Goal: Task Accomplishment & Management: Manage account settings

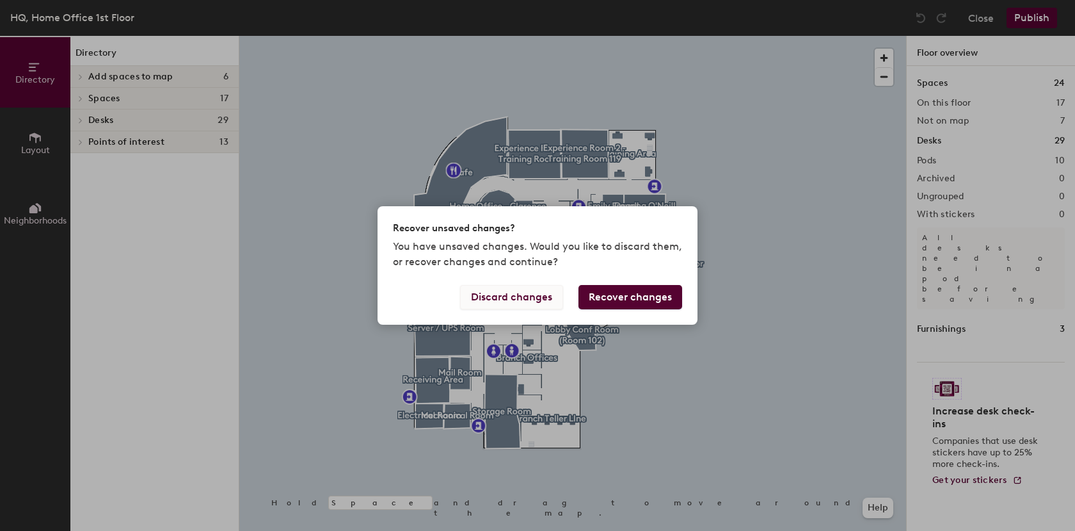
click at [524, 301] on button "Discard changes" at bounding box center [511, 297] width 103 height 24
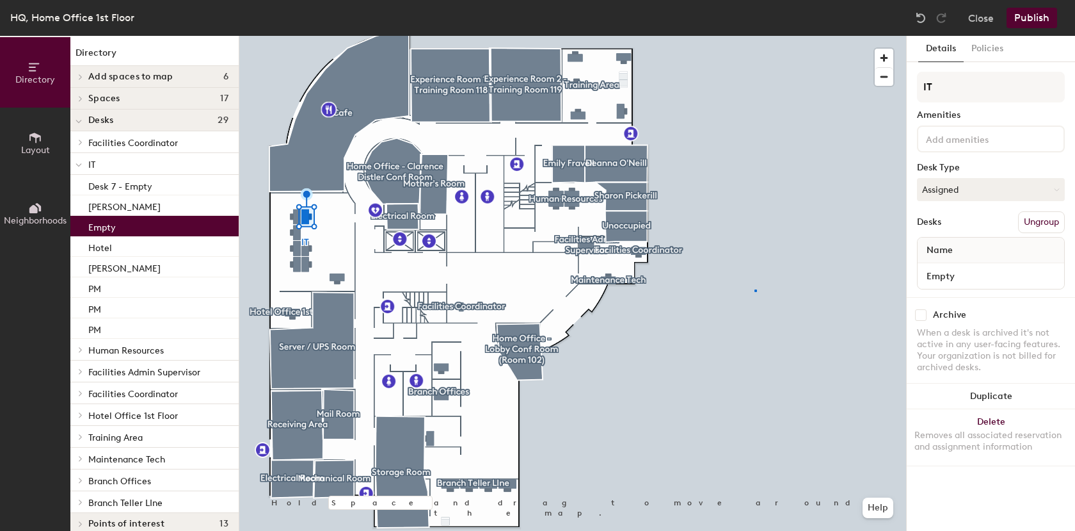
click at [754, 36] on div at bounding box center [572, 36] width 667 height 0
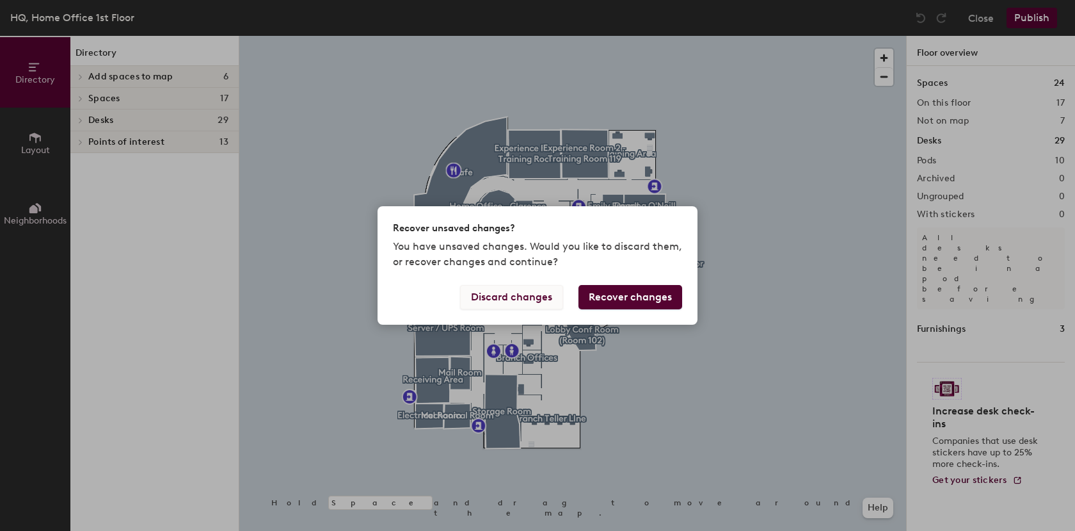
click at [521, 298] on button "Discard changes" at bounding box center [511, 297] width 103 height 24
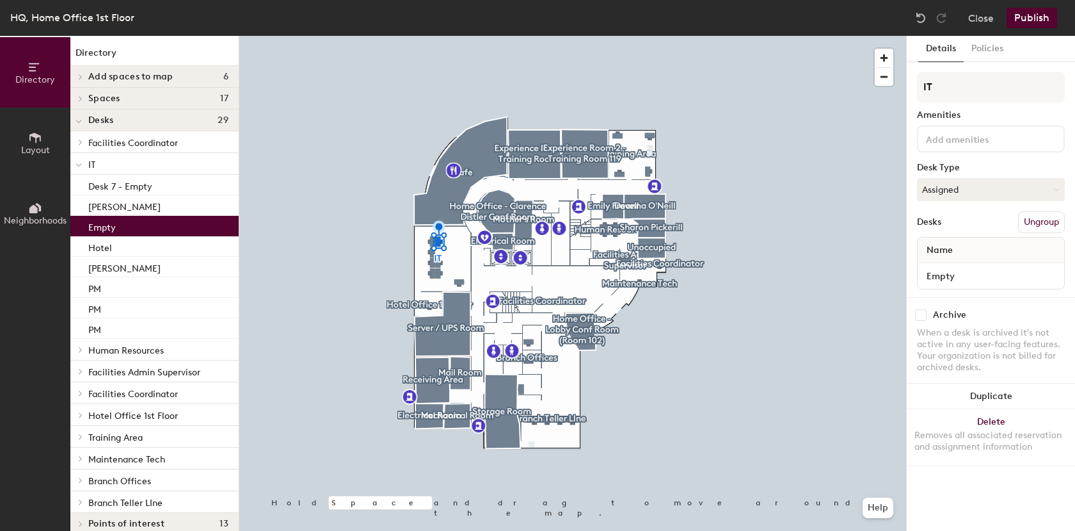
click at [983, 249] on div "Name" at bounding box center [991, 250] width 147 height 26
click at [979, 280] on input "Empty" at bounding box center [990, 276] width 141 height 18
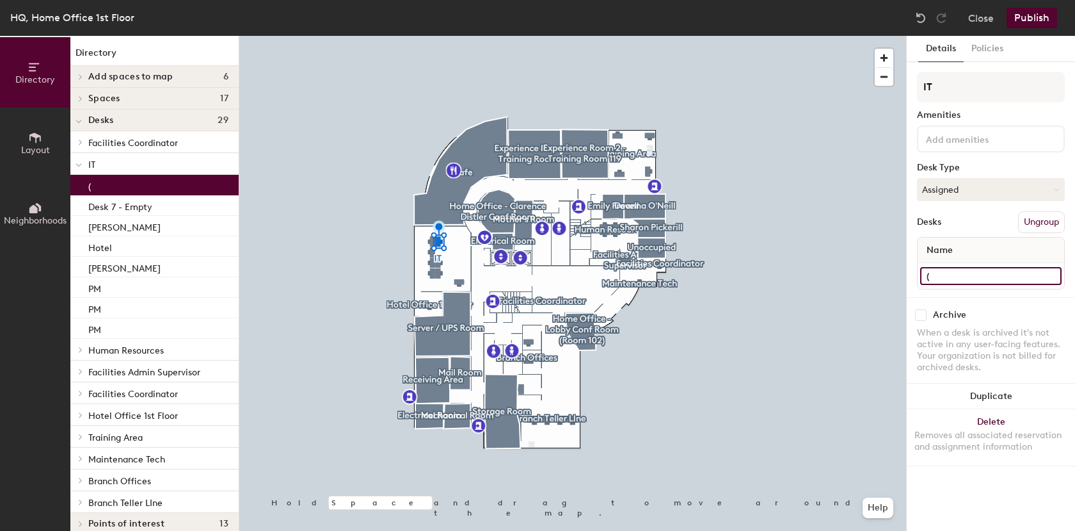
type input "("
click at [430, 36] on div at bounding box center [572, 36] width 667 height 0
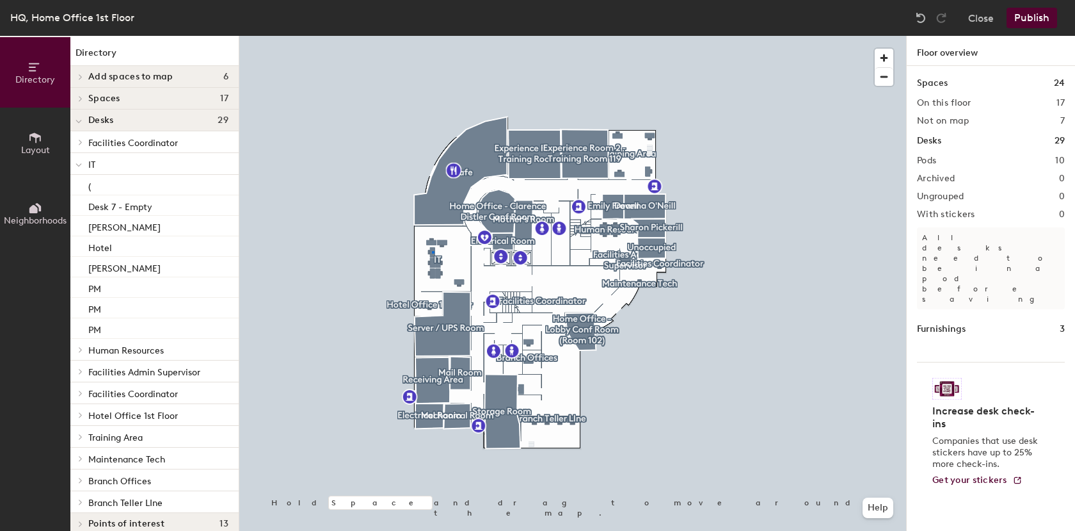
click at [432, 36] on div at bounding box center [572, 36] width 667 height 0
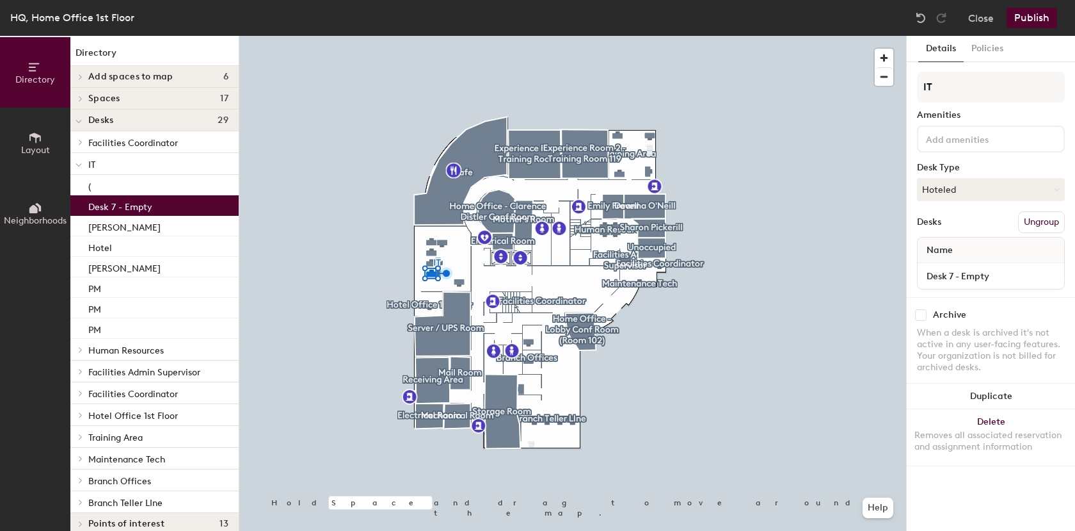
click at [785, 36] on div at bounding box center [572, 36] width 667 height 0
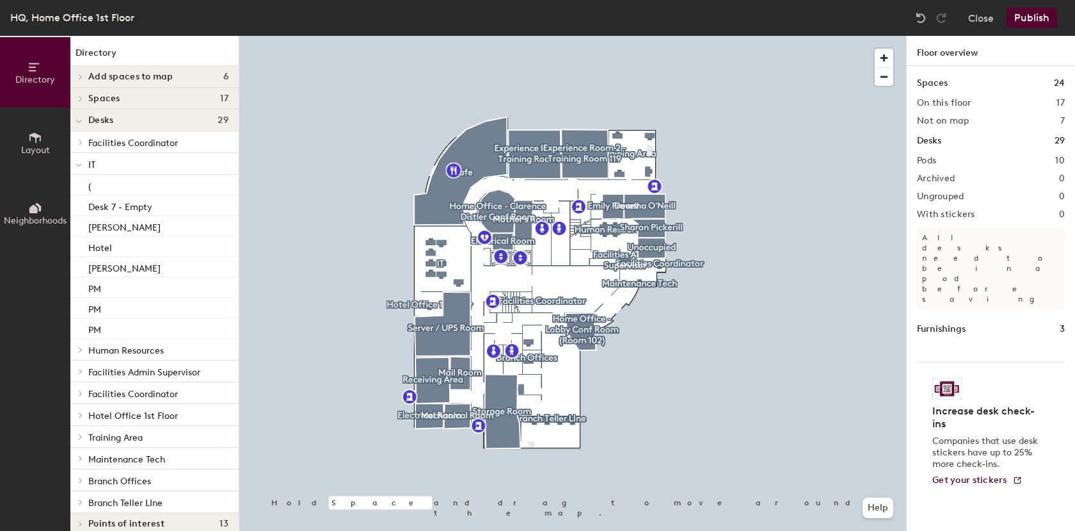
click at [428, 36] on div at bounding box center [572, 36] width 667 height 0
click at [435, 36] on div at bounding box center [572, 36] width 667 height 0
click at [431, 36] on div at bounding box center [572, 36] width 667 height 0
click at [30, 141] on icon at bounding box center [35, 138] width 14 height 14
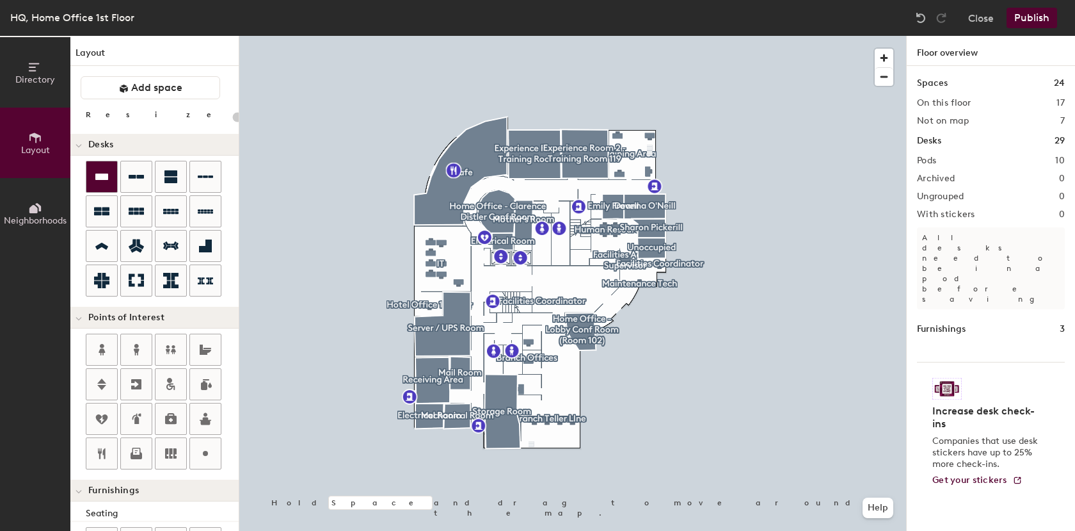
click at [108, 176] on icon at bounding box center [101, 176] width 13 height 6
type input "100"
click at [925, 195] on h2 "Ungrouped" at bounding box center [940, 196] width 47 height 10
click at [1030, 20] on div "Publish" at bounding box center [1036, 18] width 58 height 20
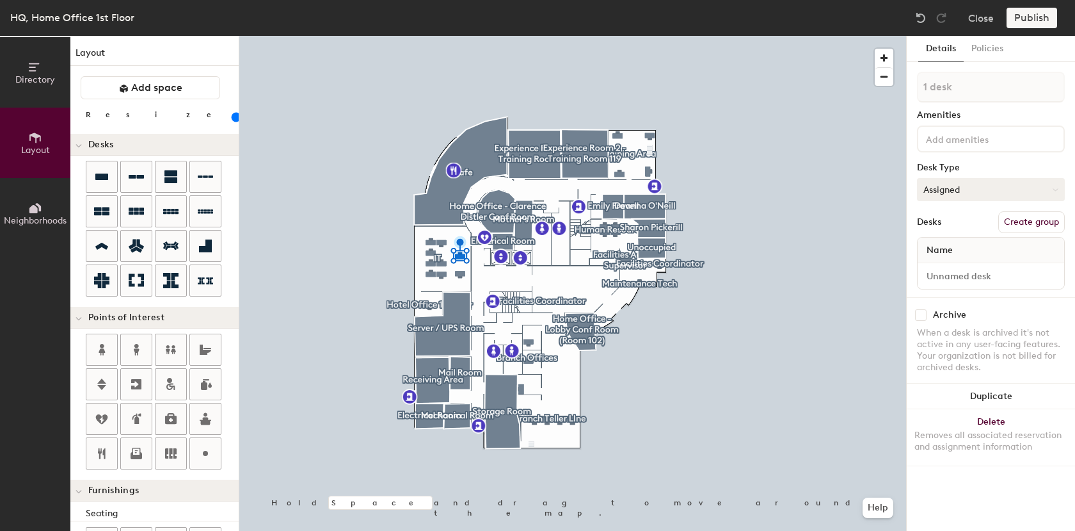
click at [956, 192] on button "Assigned" at bounding box center [991, 189] width 148 height 23
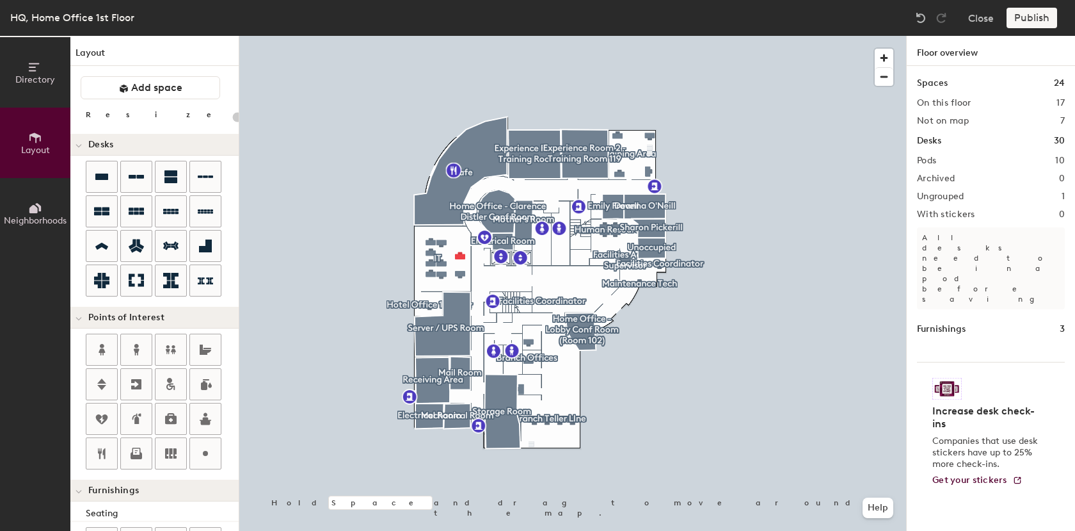
click at [951, 197] on h2 "Ungrouped" at bounding box center [940, 196] width 47 height 10
click at [1062, 196] on h2 "1" at bounding box center [1063, 196] width 3 height 10
click at [459, 36] on div at bounding box center [572, 36] width 667 height 0
click at [454, 36] on div at bounding box center [572, 36] width 667 height 0
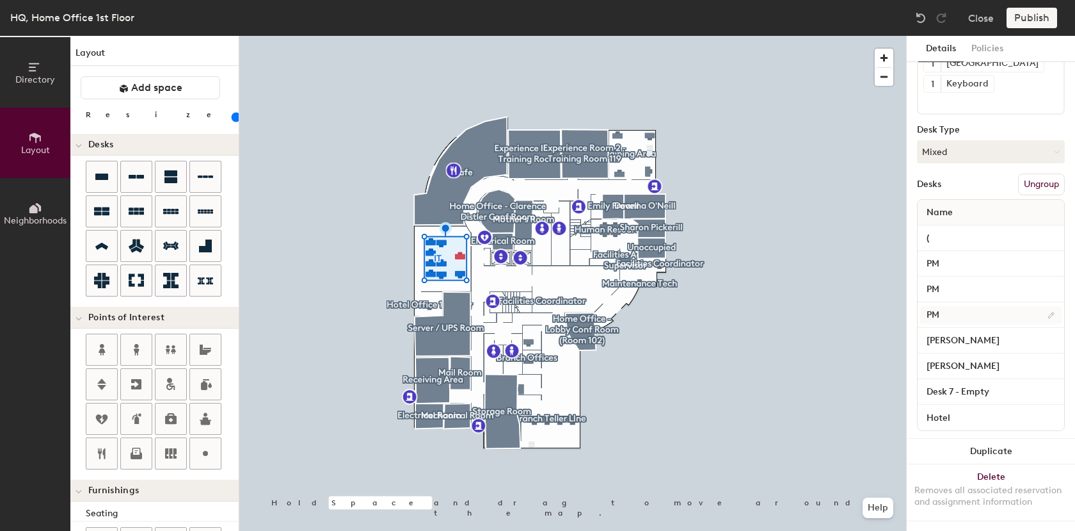
scroll to position [131, 0]
click at [1036, 20] on div "Publish" at bounding box center [1036, 18] width 58 height 20
click at [1018, 17] on div "Publish" at bounding box center [1036, 18] width 58 height 20
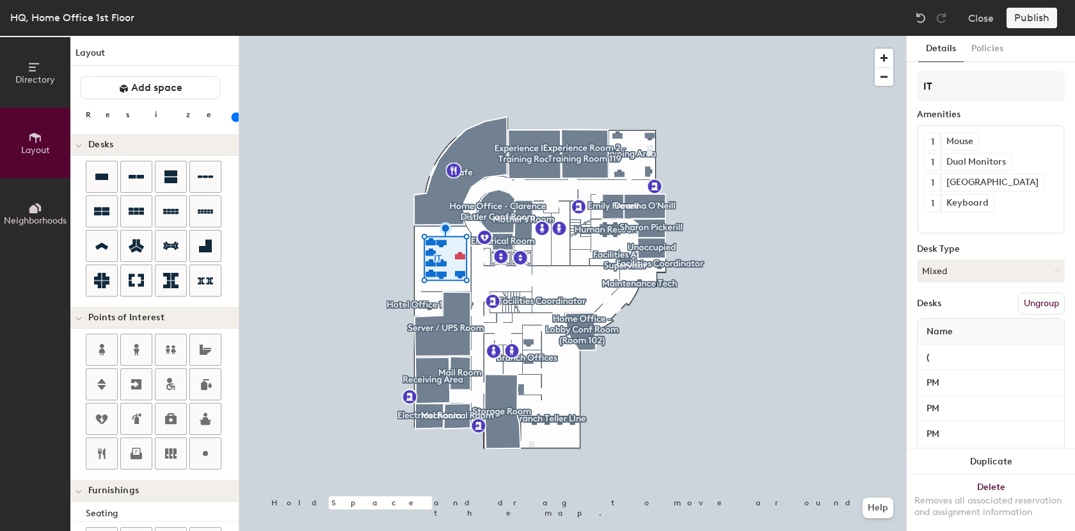
scroll to position [0, 0]
click at [755, 36] on div at bounding box center [572, 36] width 667 height 0
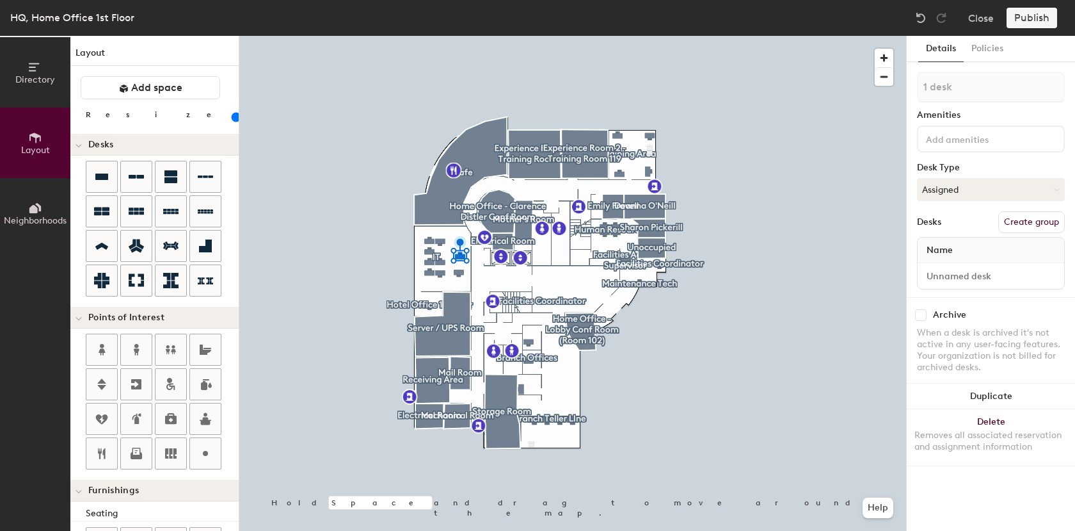
click at [1040, 222] on button "Create group" at bounding box center [1032, 222] width 67 height 22
click at [1036, 223] on button "Ungroup" at bounding box center [1041, 222] width 47 height 22
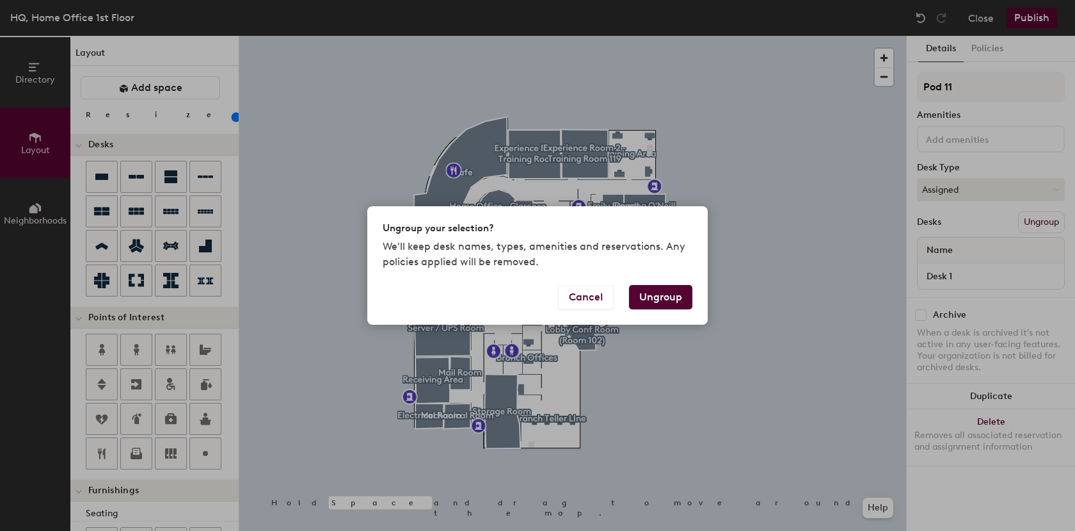
click at [673, 294] on button "Ungroup" at bounding box center [660, 297] width 63 height 24
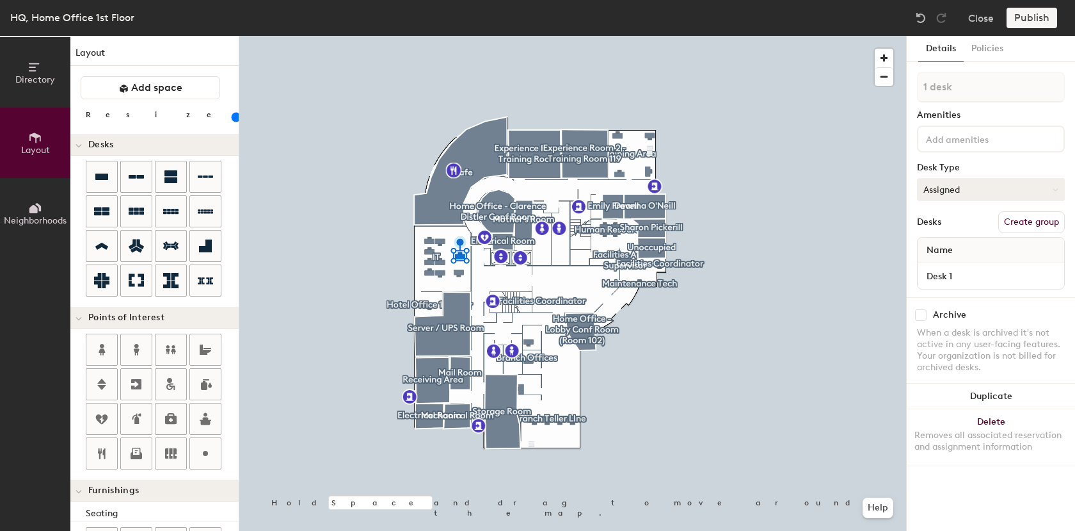
click at [942, 191] on button "Assigned" at bounding box center [991, 189] width 148 height 23
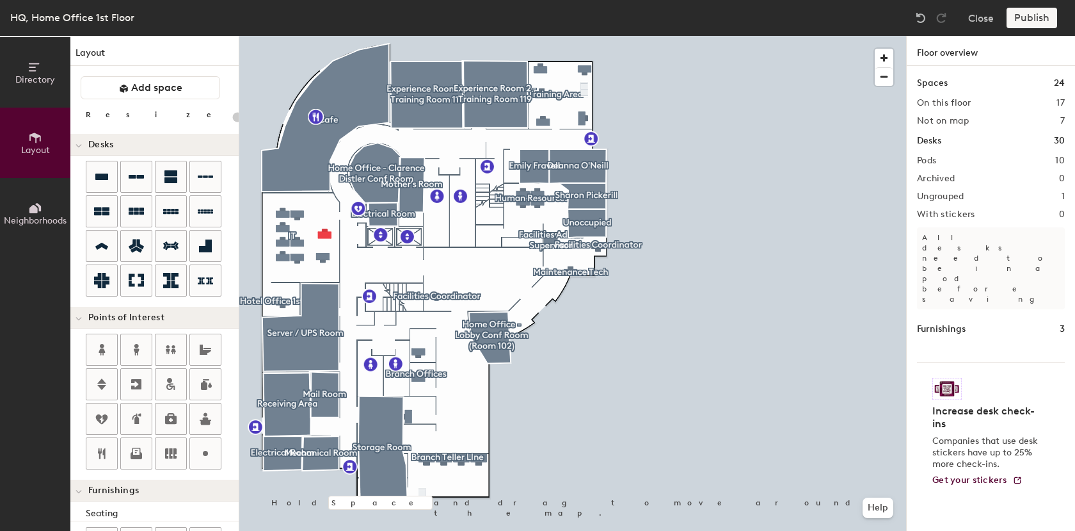
click at [321, 36] on div at bounding box center [572, 36] width 667 height 0
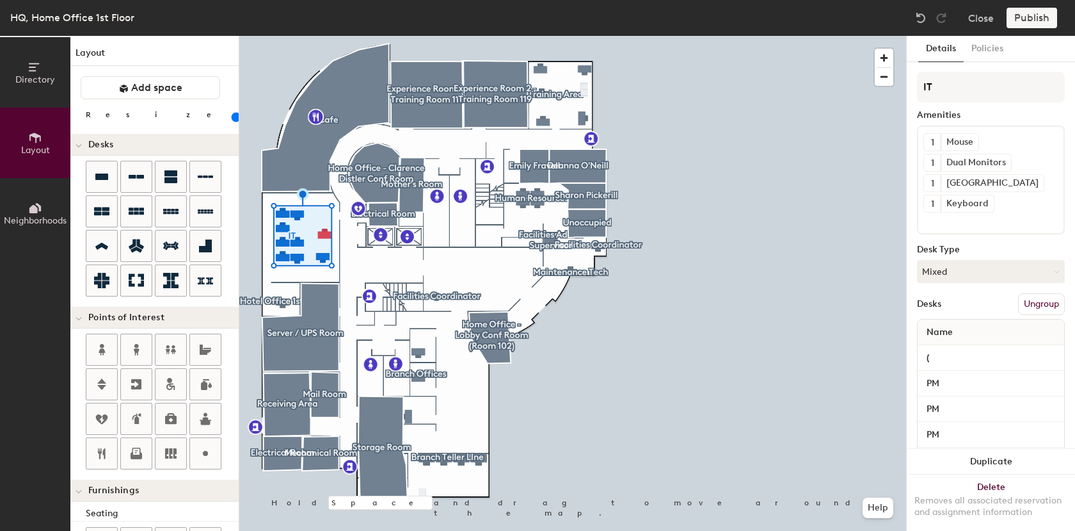
click at [1028, 304] on button "Ungroup" at bounding box center [1041, 304] width 47 height 22
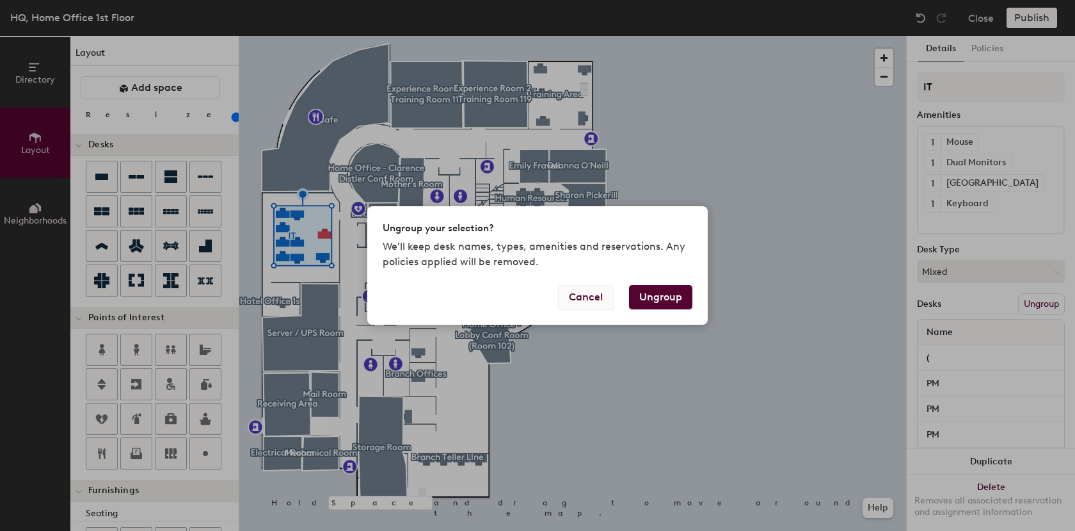
click at [581, 298] on button "Cancel" at bounding box center [586, 297] width 56 height 24
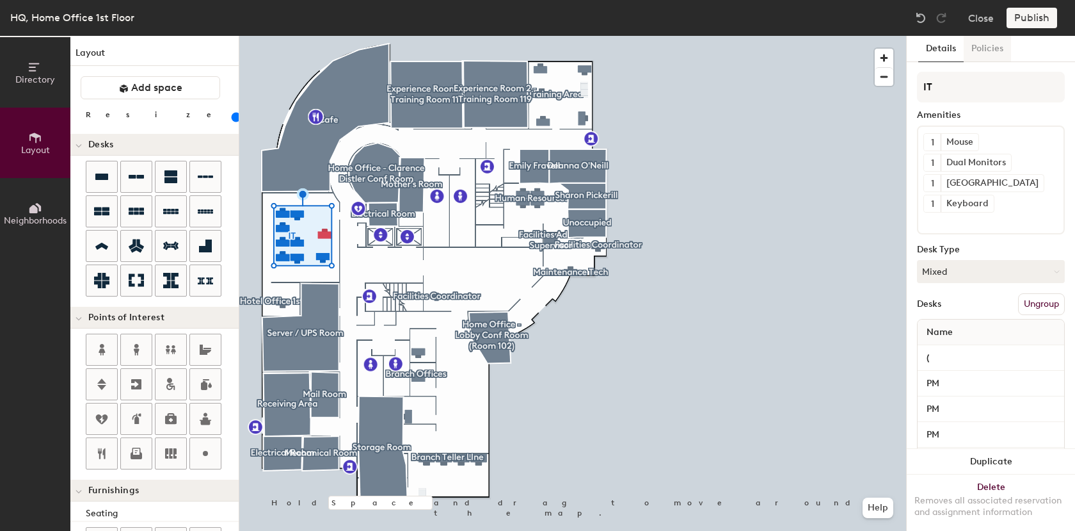
click at [986, 49] on button "Policies" at bounding box center [987, 49] width 47 height 26
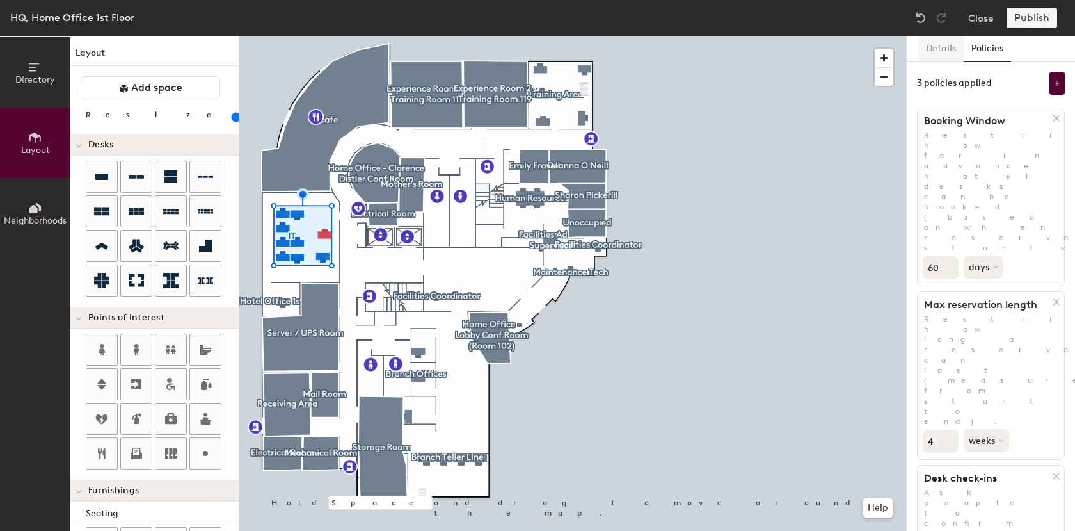
click at [936, 51] on button "Details" at bounding box center [941, 49] width 45 height 26
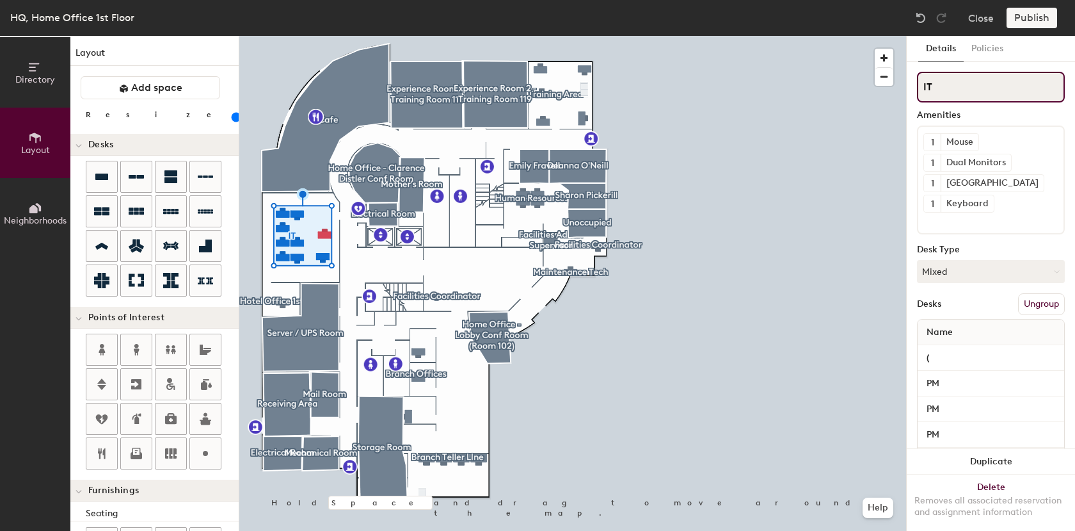
click at [987, 95] on input "IT" at bounding box center [991, 87] width 148 height 31
click at [984, 89] on input "IT" at bounding box center [991, 87] width 148 height 31
click at [1039, 17] on div "Publish" at bounding box center [1036, 18] width 58 height 20
click at [1013, 17] on div "Publish" at bounding box center [1036, 18] width 58 height 20
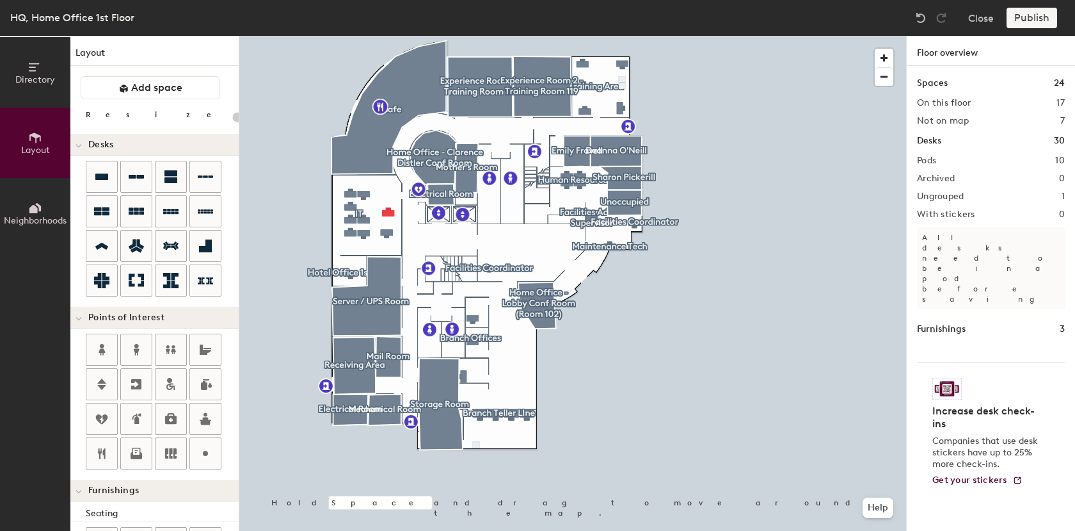
click at [372, 36] on div at bounding box center [572, 36] width 667 height 0
click at [389, 36] on div at bounding box center [572, 36] width 667 height 0
type input "100"
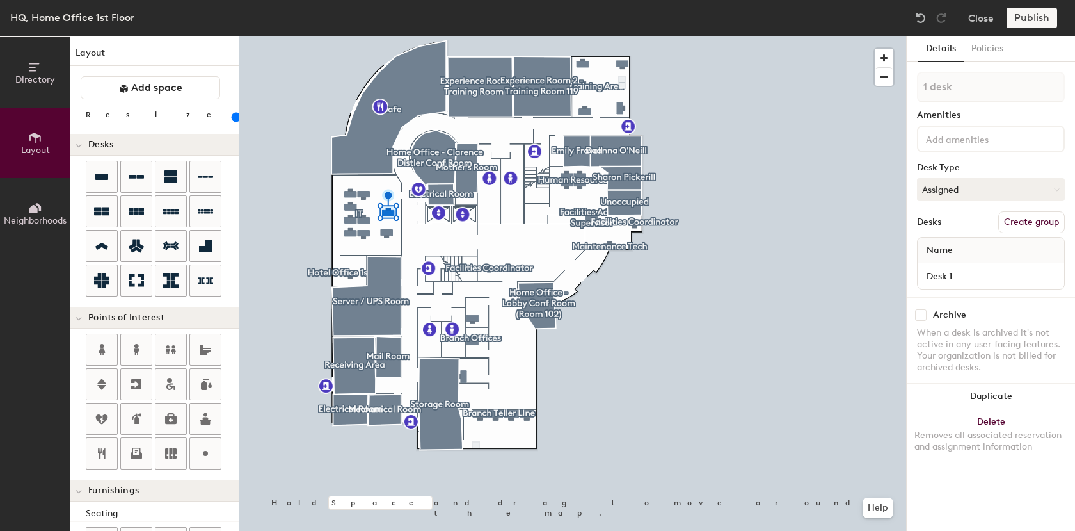
click at [34, 71] on icon at bounding box center [35, 67] width 14 height 14
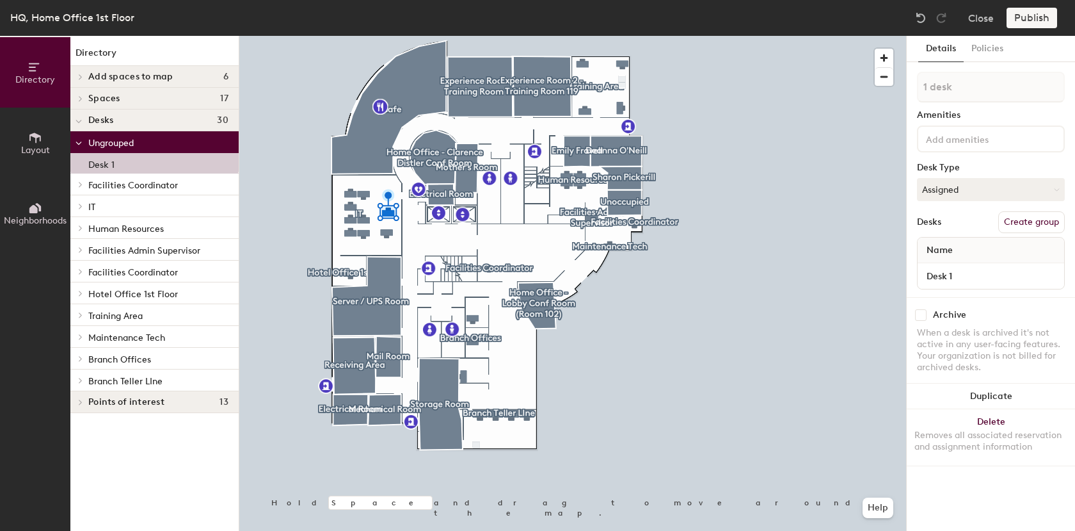
click at [98, 204] on p "IT" at bounding box center [158, 206] width 140 height 17
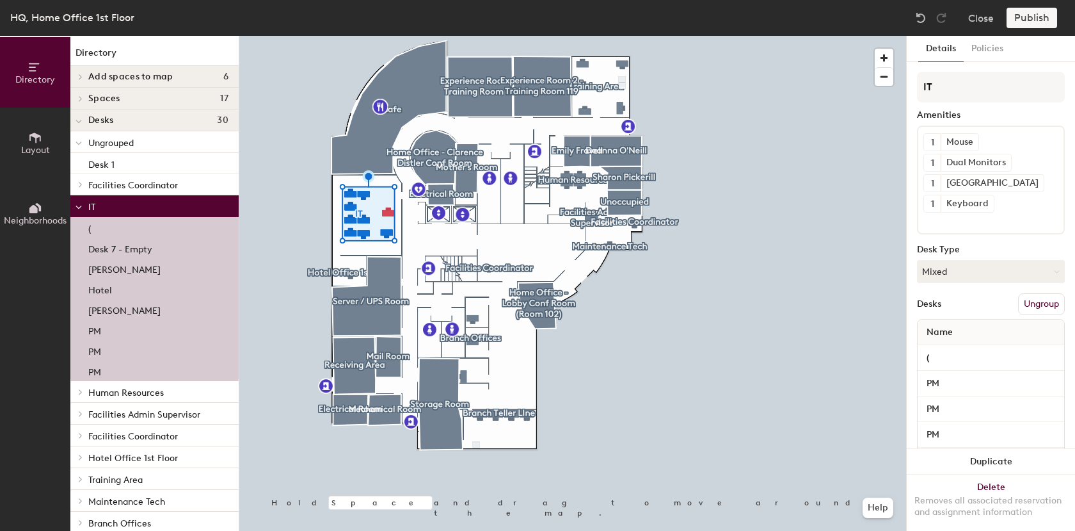
click at [87, 227] on div "(" at bounding box center [154, 227] width 168 height 20
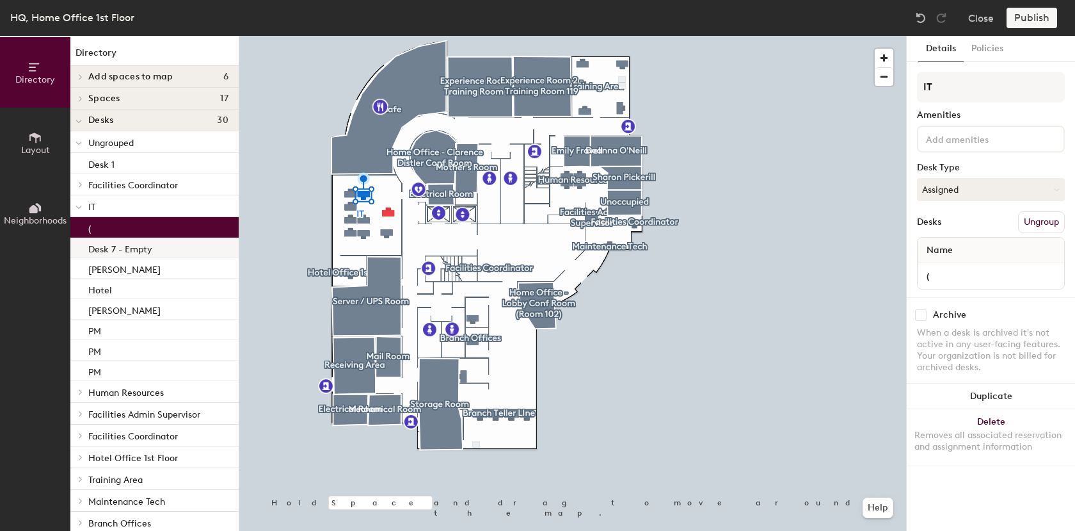
click at [97, 246] on p "Desk 7 - Empty" at bounding box center [120, 247] width 64 height 15
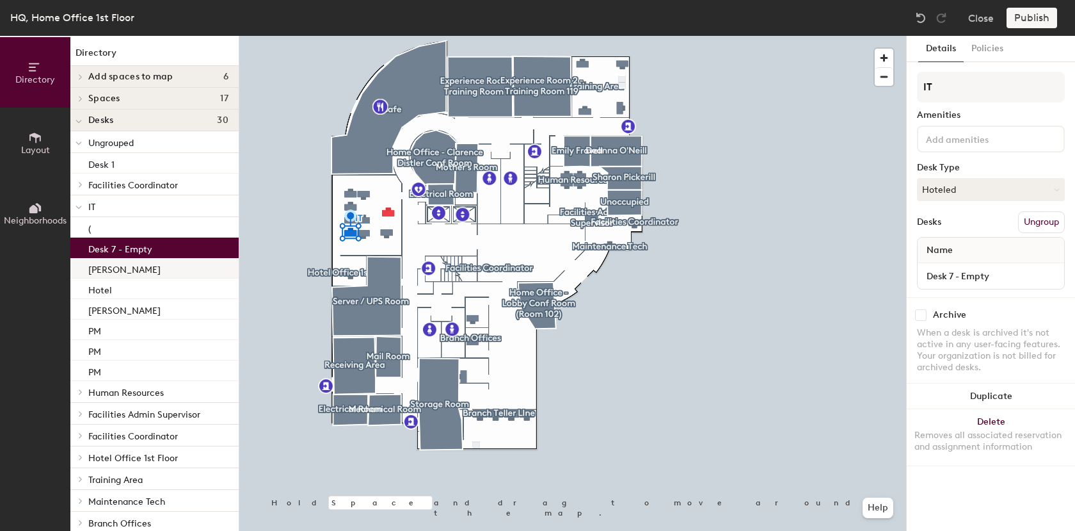
click at [95, 271] on p "Dianne" at bounding box center [124, 268] width 72 height 15
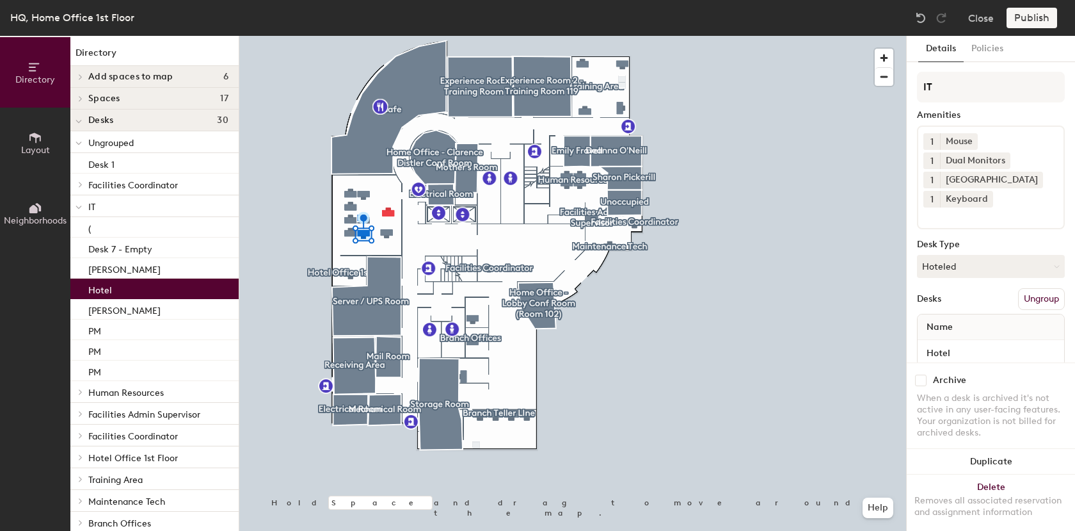
click at [100, 293] on p "Hotel" at bounding box center [100, 288] width 24 height 15
click at [102, 305] on p "Michael" at bounding box center [124, 308] width 72 height 15
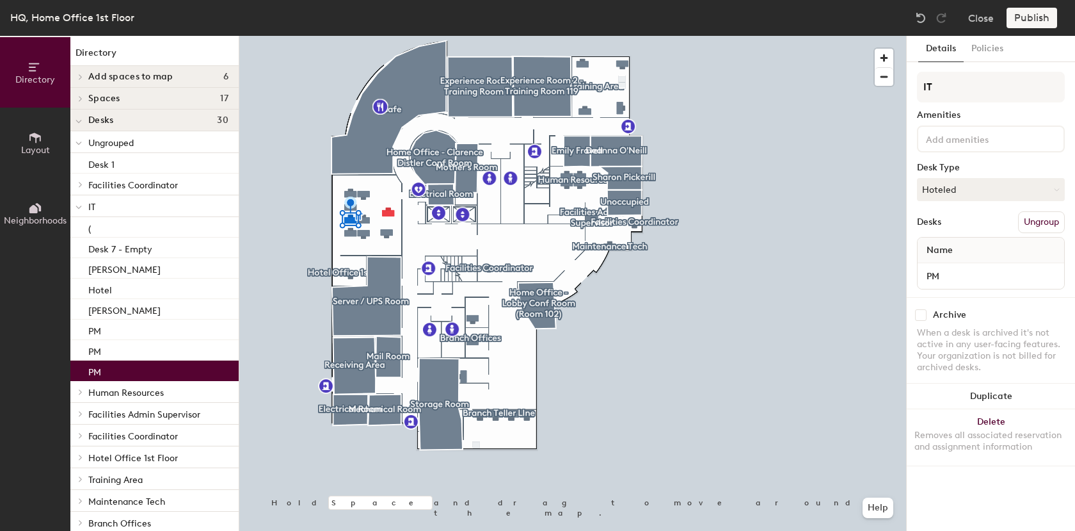
click at [104, 368] on div "PM" at bounding box center [154, 370] width 168 height 20
click at [106, 367] on div "PM" at bounding box center [154, 370] width 168 height 20
click at [384, 36] on div at bounding box center [572, 36] width 667 height 0
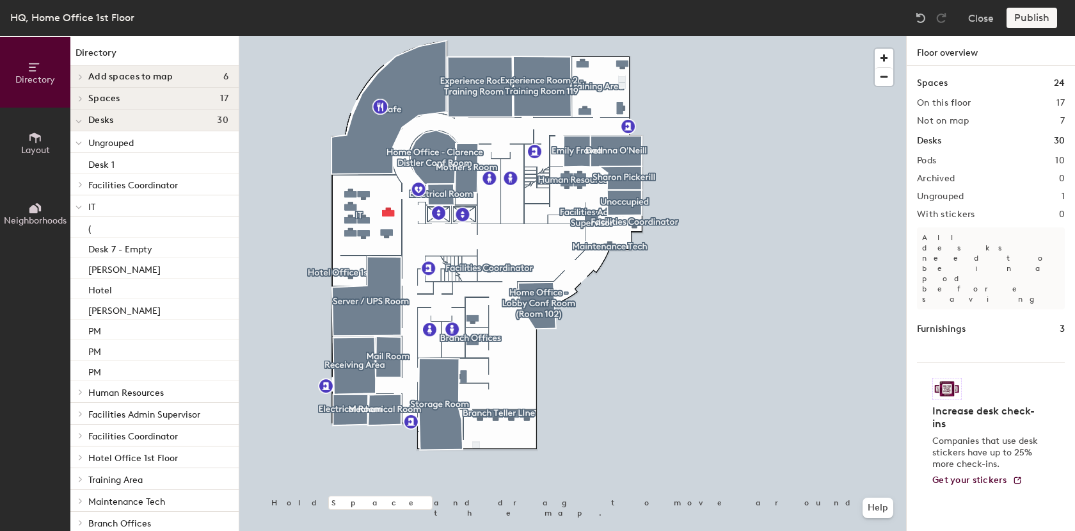
click at [93, 205] on span "IT" at bounding box center [91, 207] width 7 height 11
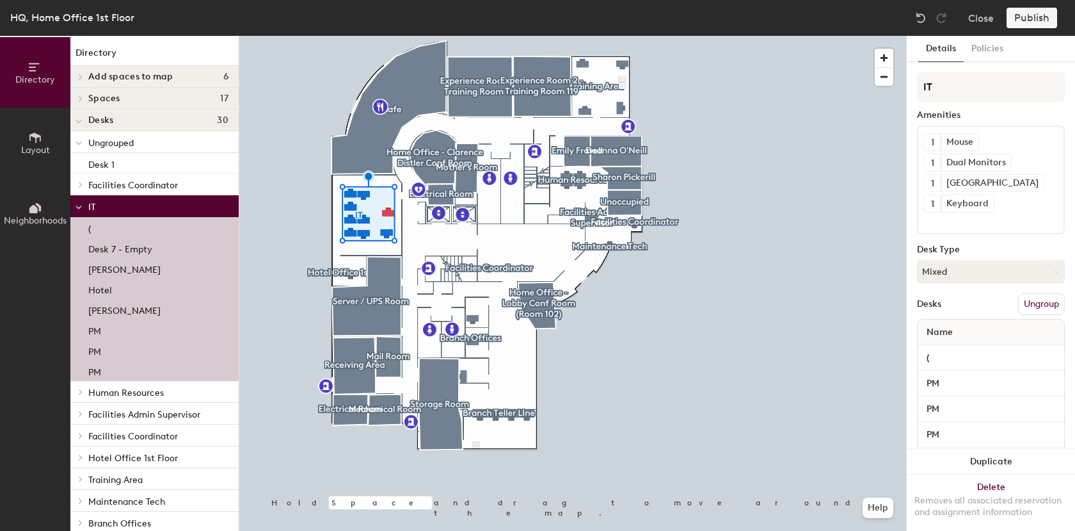
click at [90, 208] on span "IT" at bounding box center [91, 207] width 7 height 11
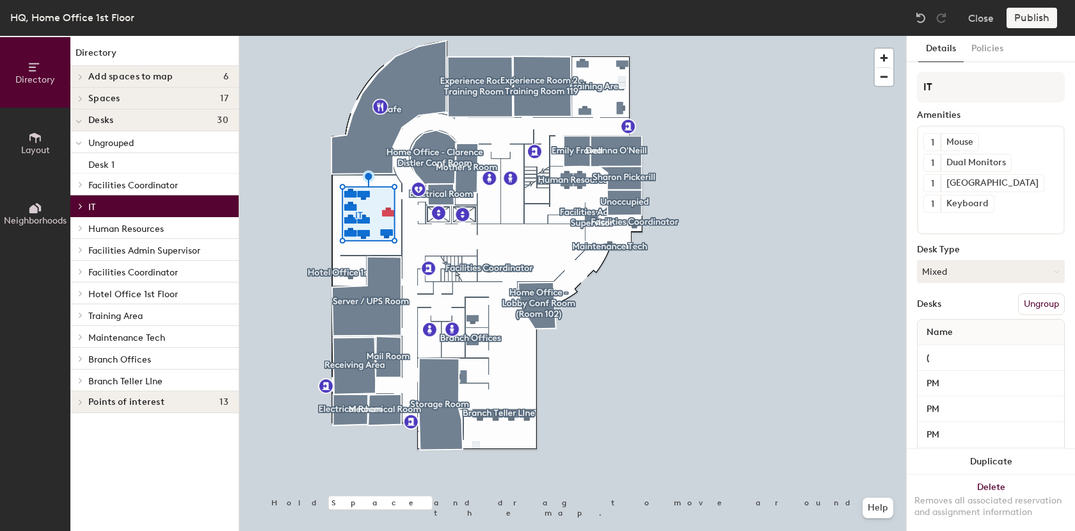
click at [156, 398] on span "Points of interest" at bounding box center [126, 402] width 76 height 10
click at [79, 400] on span at bounding box center [79, 403] width 6 height 11
click at [501, 36] on div at bounding box center [572, 36] width 667 height 0
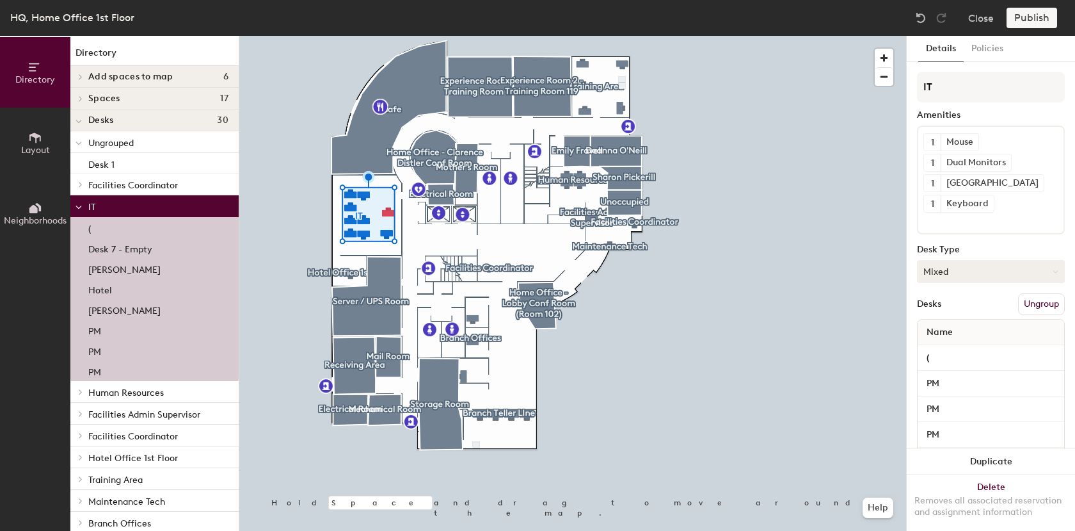
click at [960, 268] on button "Mixed" at bounding box center [991, 271] width 148 height 23
click at [958, 269] on button "Mixed" at bounding box center [991, 271] width 148 height 23
click at [282, 36] on div at bounding box center [572, 36] width 667 height 0
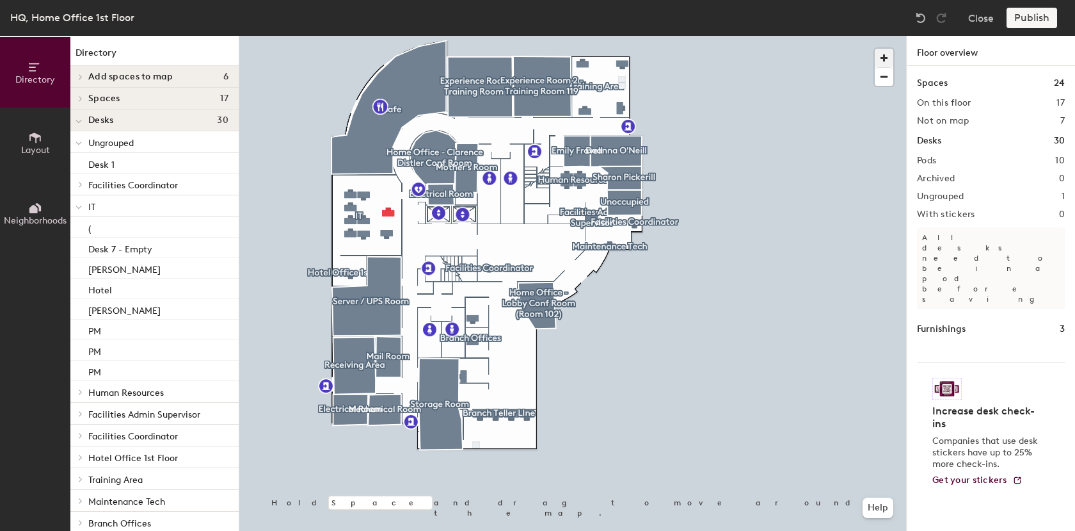
click at [884, 58] on span "button" at bounding box center [884, 58] width 19 height 19
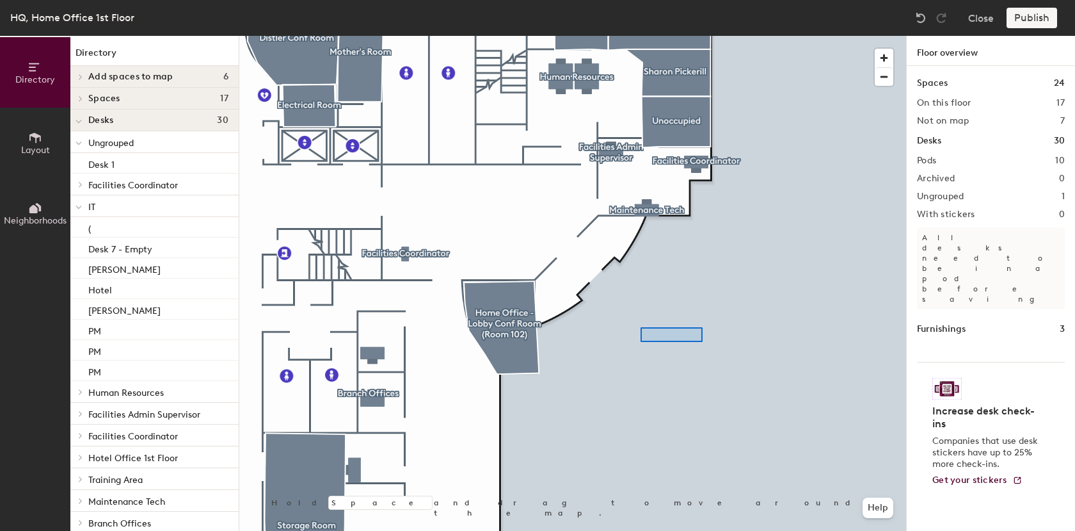
click at [695, 36] on div at bounding box center [572, 36] width 667 height 0
click at [777, 36] on div at bounding box center [572, 36] width 667 height 0
click at [887, 77] on span "button" at bounding box center [884, 77] width 19 height 18
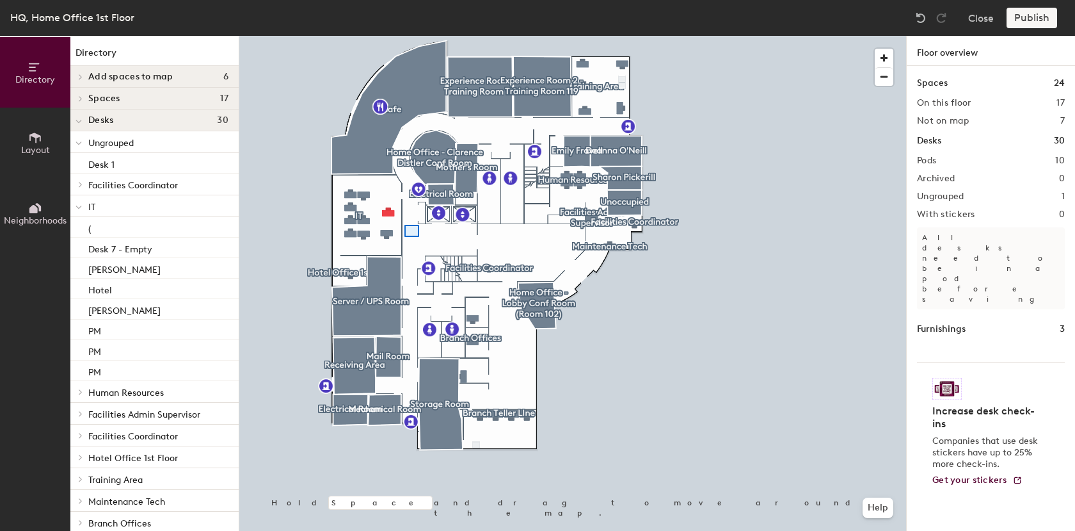
click at [415, 36] on div at bounding box center [572, 36] width 667 height 0
click at [751, 36] on div at bounding box center [572, 36] width 667 height 0
click at [779, 36] on div at bounding box center [572, 36] width 667 height 0
click at [744, 36] on div at bounding box center [572, 36] width 667 height 0
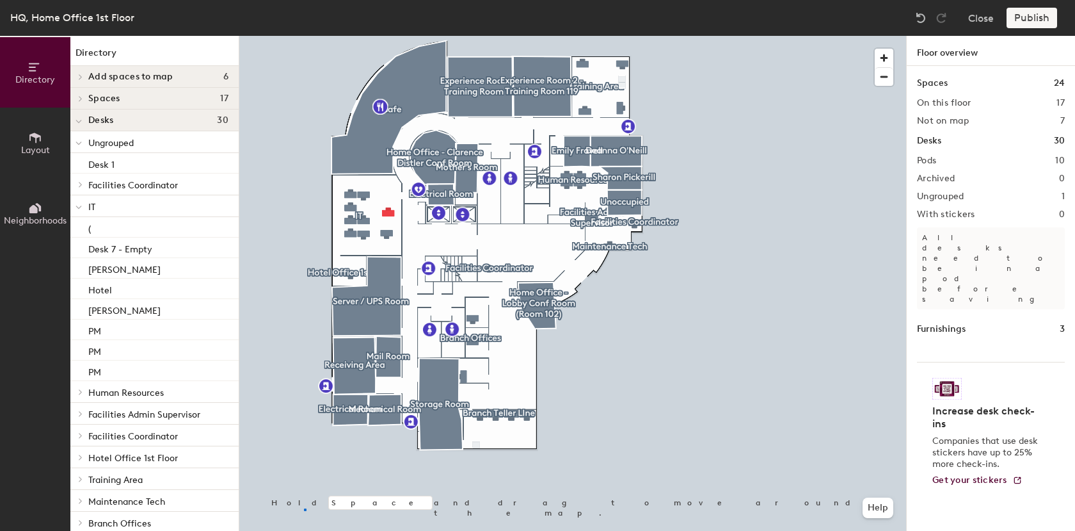
click at [306, 36] on div at bounding box center [572, 36] width 667 height 0
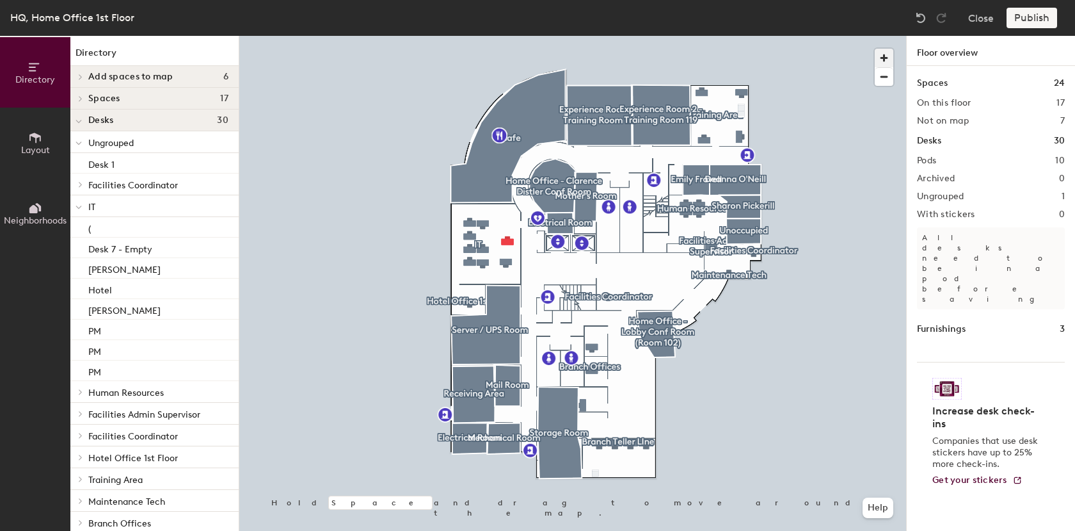
click at [883, 58] on span "button" at bounding box center [884, 58] width 19 height 19
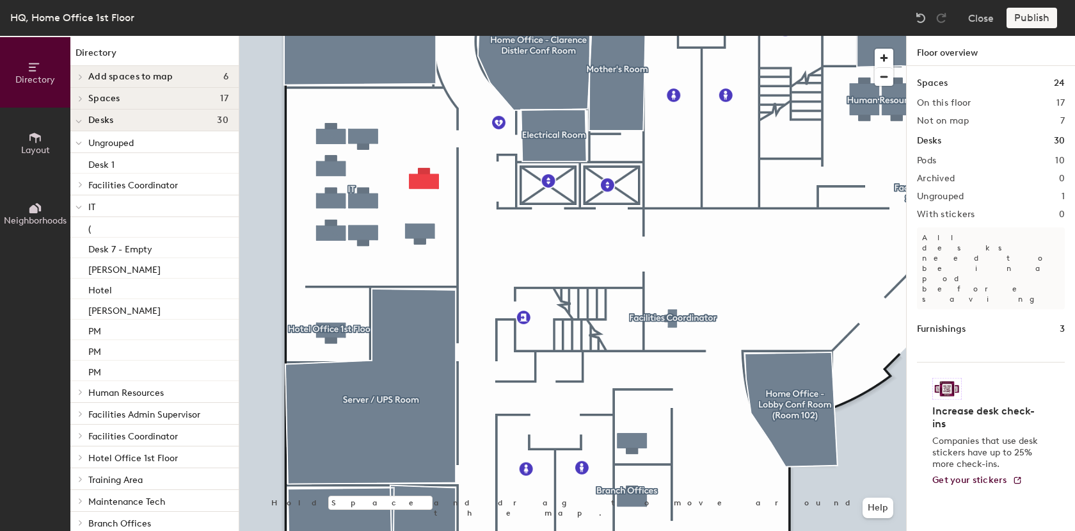
click at [129, 207] on p "IT" at bounding box center [158, 206] width 140 height 17
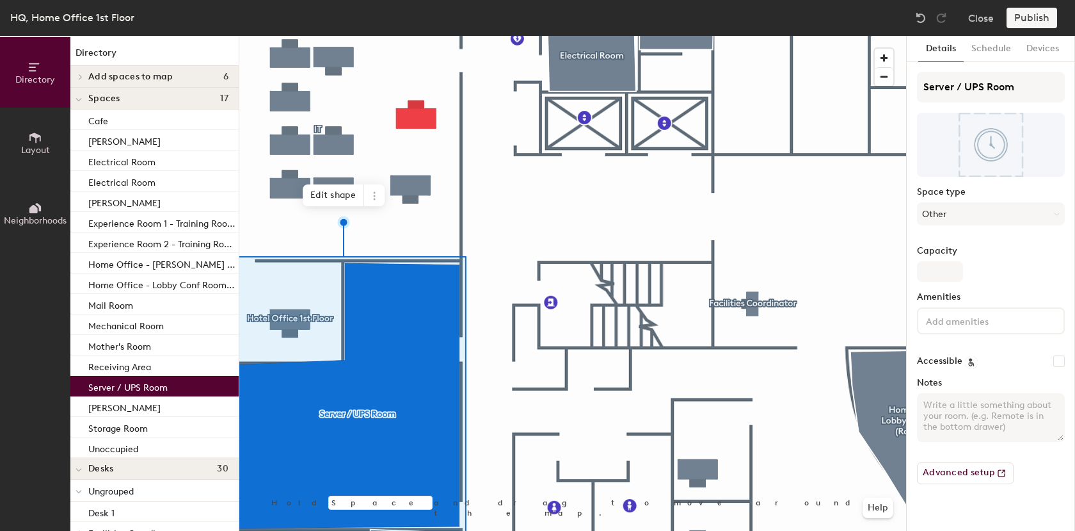
click at [497, 36] on div at bounding box center [572, 36] width 667 height 0
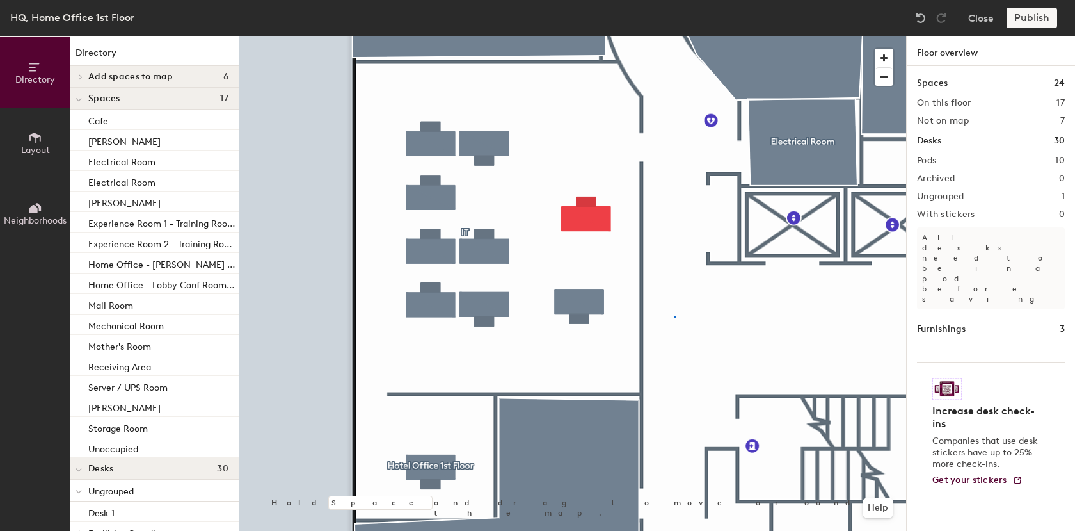
click at [674, 36] on div at bounding box center [572, 36] width 667 height 0
click at [491, 36] on div at bounding box center [572, 36] width 667 height 0
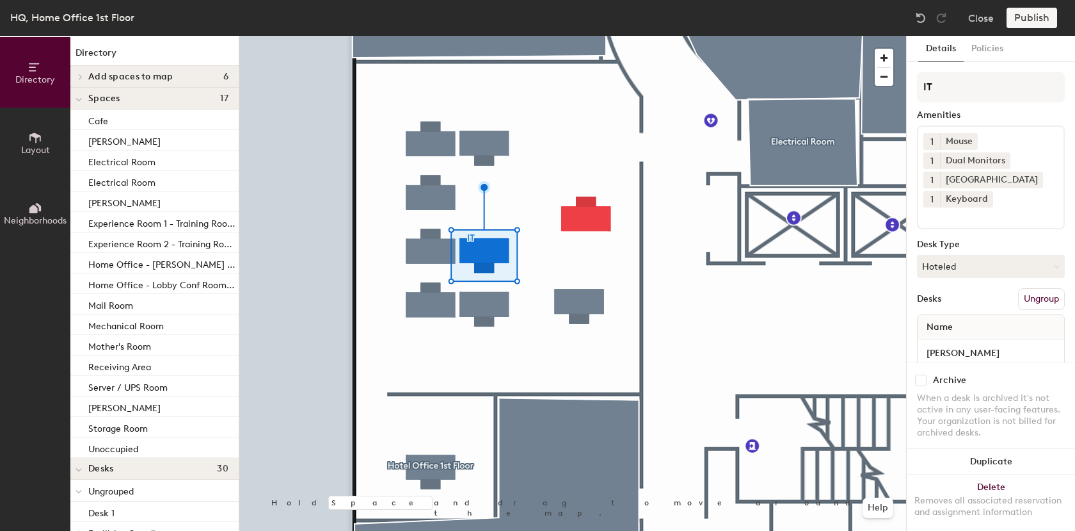
click at [689, 36] on div at bounding box center [572, 36] width 667 height 0
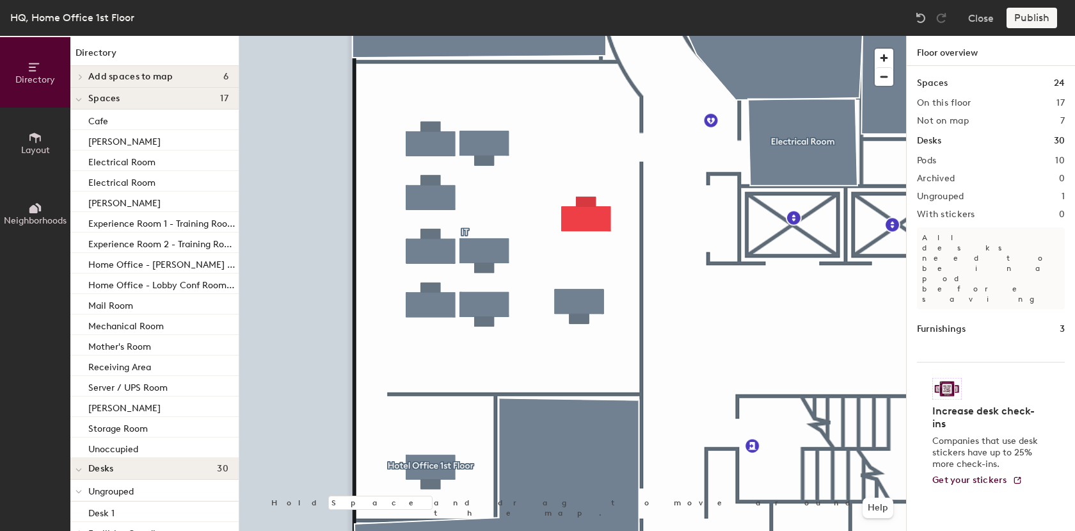
click at [438, 36] on div at bounding box center [572, 36] width 667 height 0
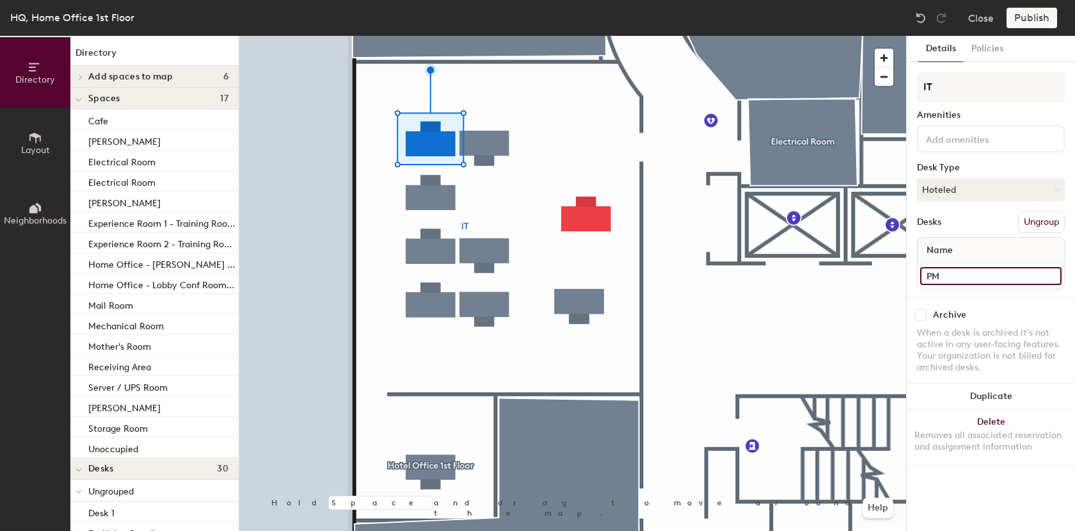
click at [995, 278] on input "PM" at bounding box center [990, 276] width 141 height 18
click at [1002, 278] on input "PM" at bounding box center [990, 276] width 141 height 18
click at [1003, 277] on input "PM" at bounding box center [990, 276] width 141 height 18
click at [966, 278] on input "PM" at bounding box center [990, 276] width 141 height 18
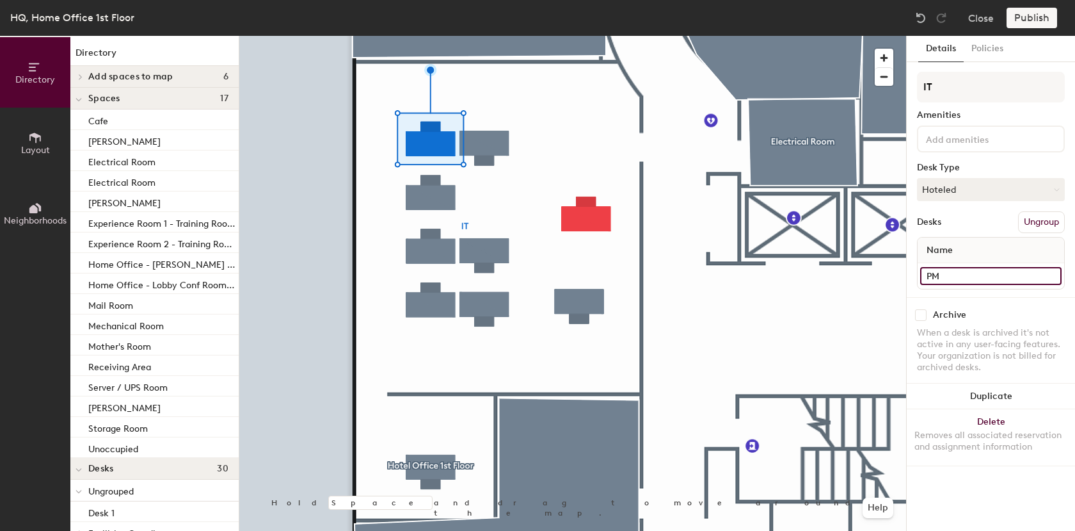
click at [967, 277] on input "PM" at bounding box center [990, 276] width 141 height 18
click at [968, 276] on input "PM" at bounding box center [990, 276] width 141 height 18
click at [971, 277] on input "PM" at bounding box center [990, 276] width 141 height 18
click at [973, 278] on input "PM" at bounding box center [990, 276] width 141 height 18
click at [975, 278] on input "PM" at bounding box center [990, 276] width 141 height 18
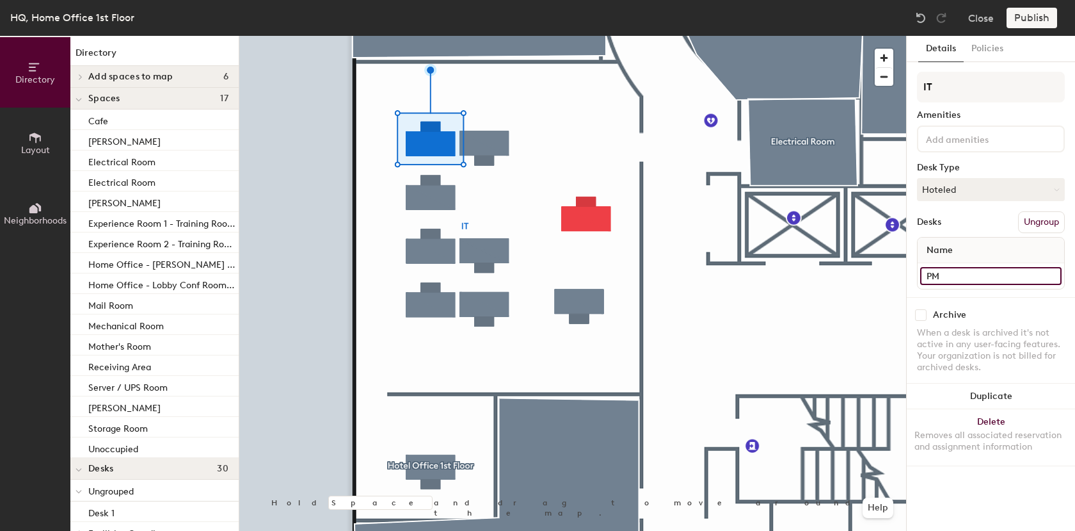
click at [977, 278] on input "PM" at bounding box center [990, 276] width 141 height 18
click at [1038, 282] on input "PM" at bounding box center [990, 276] width 141 height 18
click at [1041, 277] on input "PM" at bounding box center [990, 276] width 141 height 18
click at [953, 276] on input "PM" at bounding box center [990, 276] width 141 height 18
click at [952, 276] on input "PM" at bounding box center [990, 276] width 141 height 18
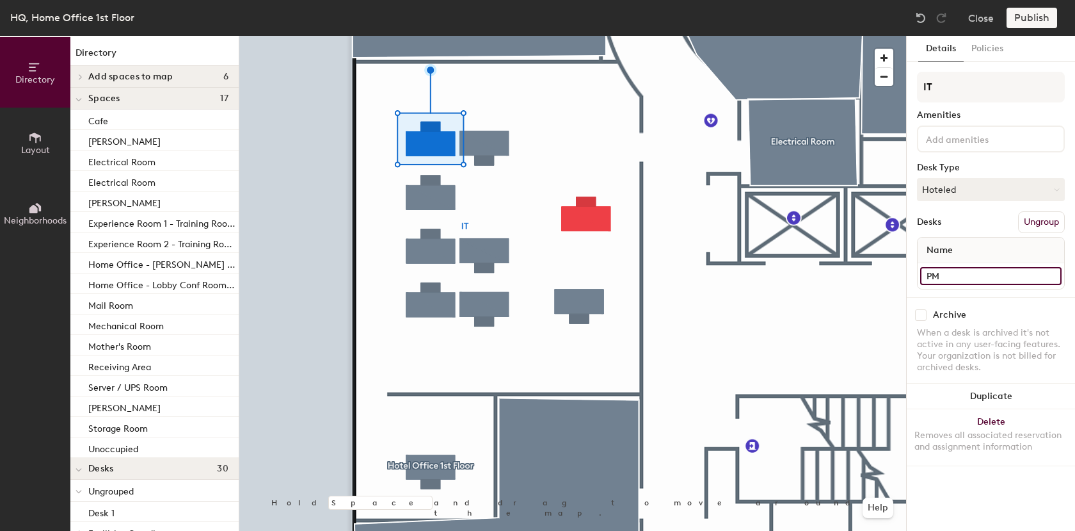
click at [949, 276] on input "PM" at bounding box center [990, 276] width 141 height 18
click at [944, 276] on input "PM" at bounding box center [990, 276] width 141 height 18
click at [944, 275] on input "PM" at bounding box center [990, 276] width 141 height 18
click at [947, 273] on input "PM" at bounding box center [990, 276] width 141 height 18
click at [950, 275] on input "PM" at bounding box center [990, 276] width 141 height 18
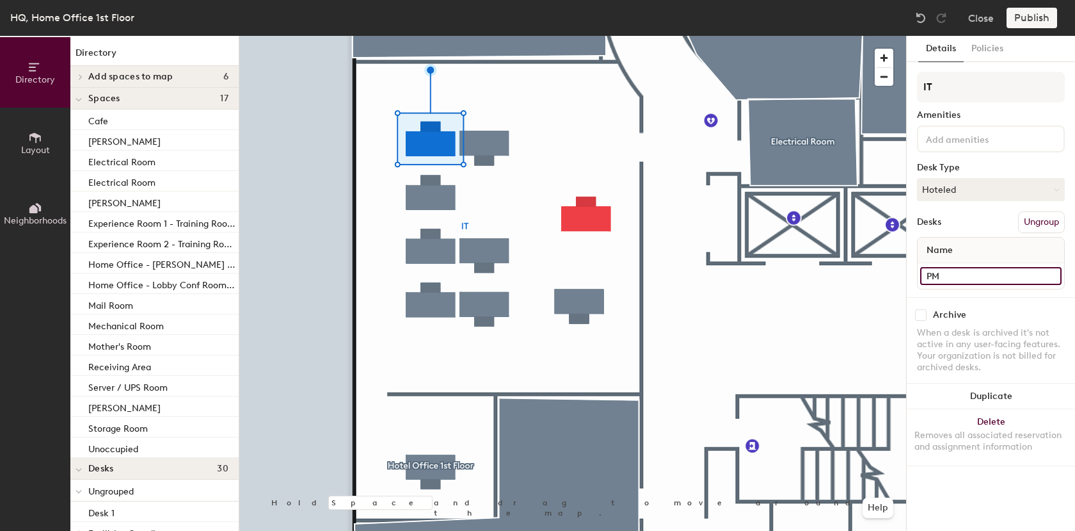
click at [940, 274] on input "PM" at bounding box center [990, 276] width 141 height 18
click at [938, 277] on input "PM" at bounding box center [990, 276] width 141 height 18
type input "PM (K217)"
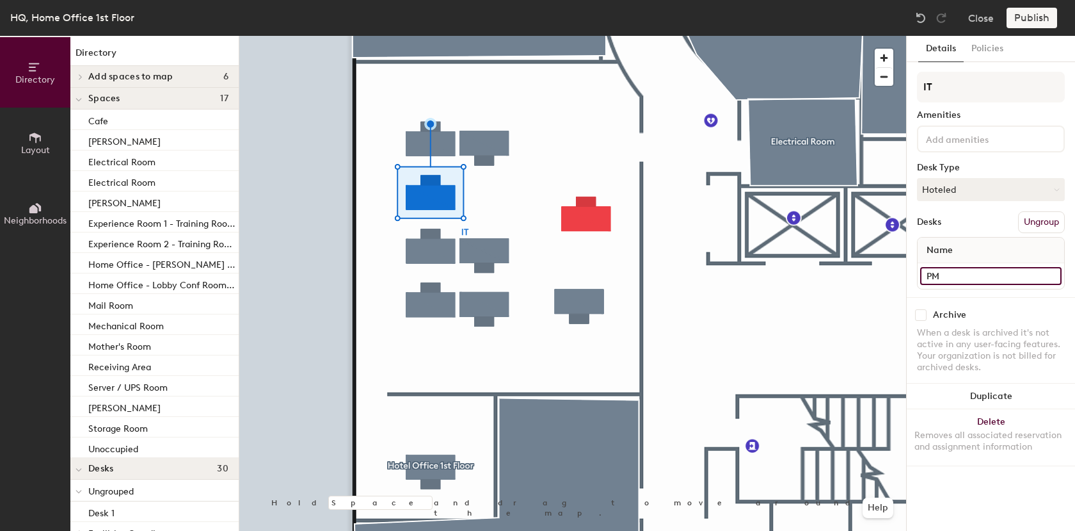
click at [963, 274] on input "PM" at bounding box center [990, 276] width 141 height 18
click at [961, 279] on input "PM" at bounding box center [990, 276] width 141 height 18
type input "PM (K097)"
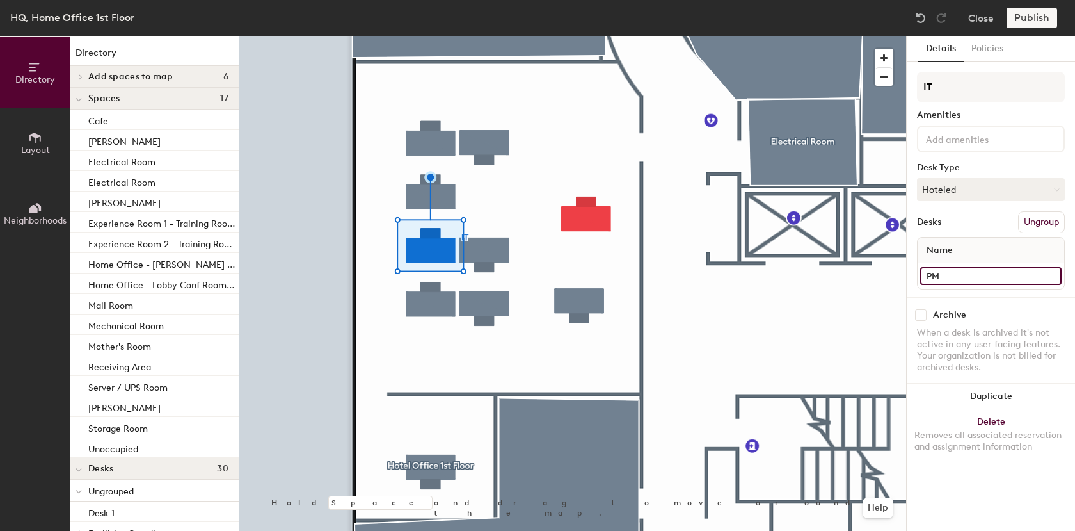
click at [964, 277] on input "PM" at bounding box center [990, 276] width 141 height 18
click at [961, 277] on input "PM" at bounding box center [990, 276] width 141 height 18
click at [947, 276] on input "PM" at bounding box center [990, 276] width 141 height 18
click at [946, 277] on input "PM" at bounding box center [990, 276] width 141 height 18
click at [945, 277] on input "PM" at bounding box center [990, 276] width 141 height 18
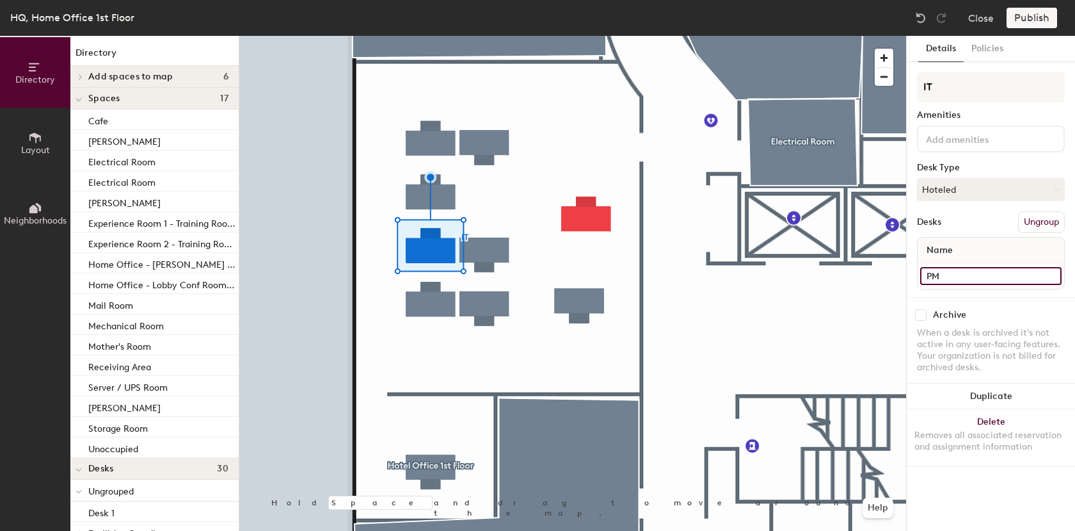
click at [944, 277] on input "PM" at bounding box center [990, 276] width 141 height 18
click at [944, 280] on input "PM" at bounding box center [990, 276] width 141 height 18
click at [940, 275] on input "PM" at bounding box center [990, 276] width 141 height 18
click at [942, 273] on input "PM" at bounding box center [990, 276] width 141 height 18
drag, startPoint x: 970, startPoint y: 278, endPoint x: 992, endPoint y: 270, distance: 22.7
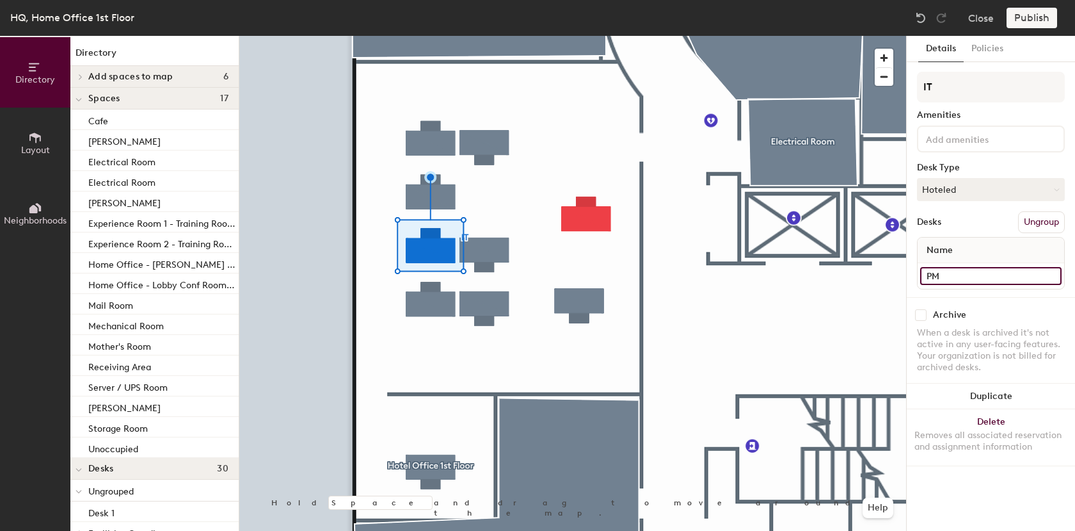
click at [992, 270] on input "PM" at bounding box center [990, 276] width 141 height 18
click at [983, 277] on input "PM" at bounding box center [990, 276] width 141 height 18
click at [961, 277] on input "PM" at bounding box center [990, 276] width 141 height 18
click at [960, 276] on input "PM" at bounding box center [990, 276] width 141 height 18
click at [940, 275] on input "PM" at bounding box center [990, 276] width 141 height 18
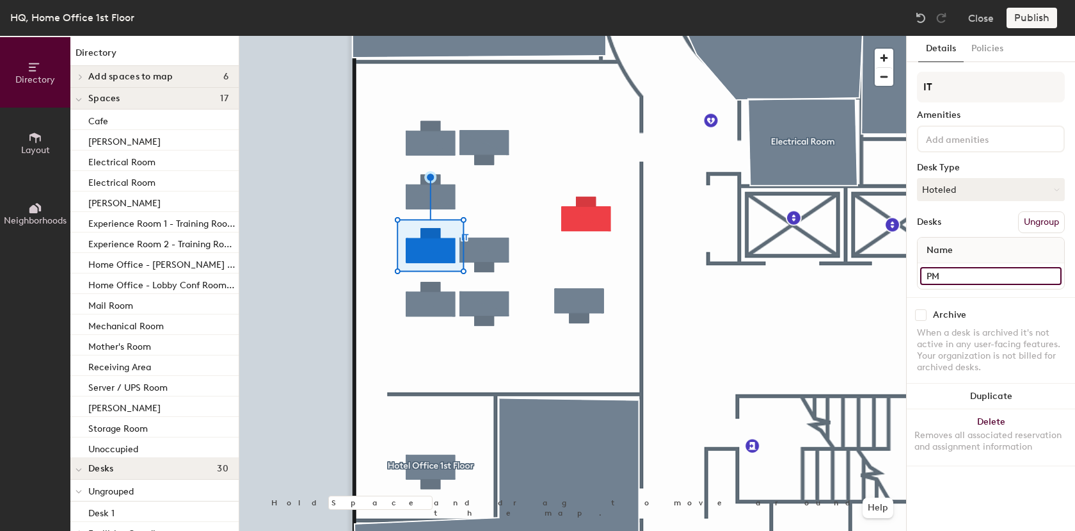
click at [928, 275] on input "PM" at bounding box center [990, 276] width 141 height 18
click at [949, 275] on input "PM" at bounding box center [990, 276] width 141 height 18
click at [922, 275] on input "PM" at bounding box center [990, 276] width 141 height 18
click at [942, 277] on input "PM" at bounding box center [990, 276] width 141 height 18
type input "PM (K030)"
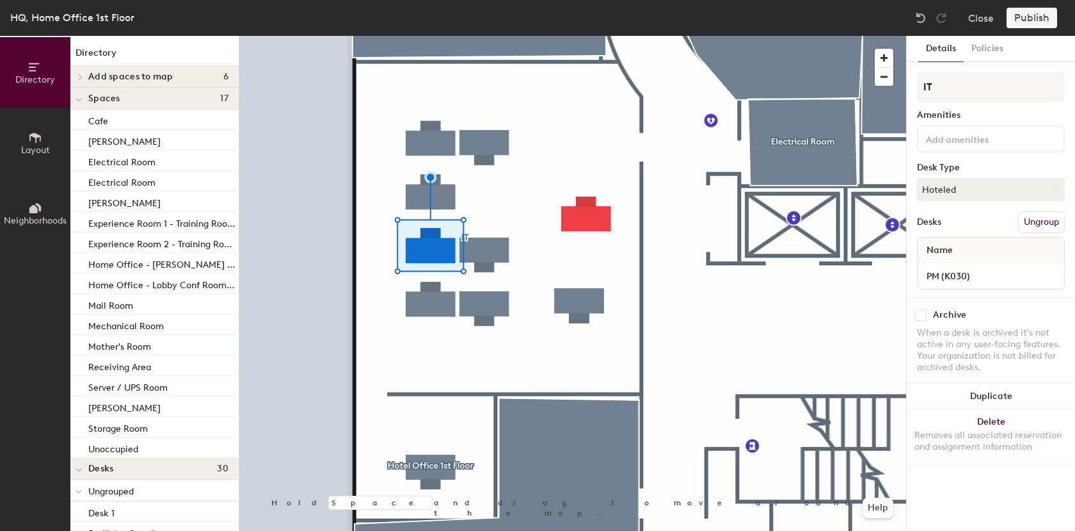
click at [430, 36] on div at bounding box center [572, 36] width 667 height 0
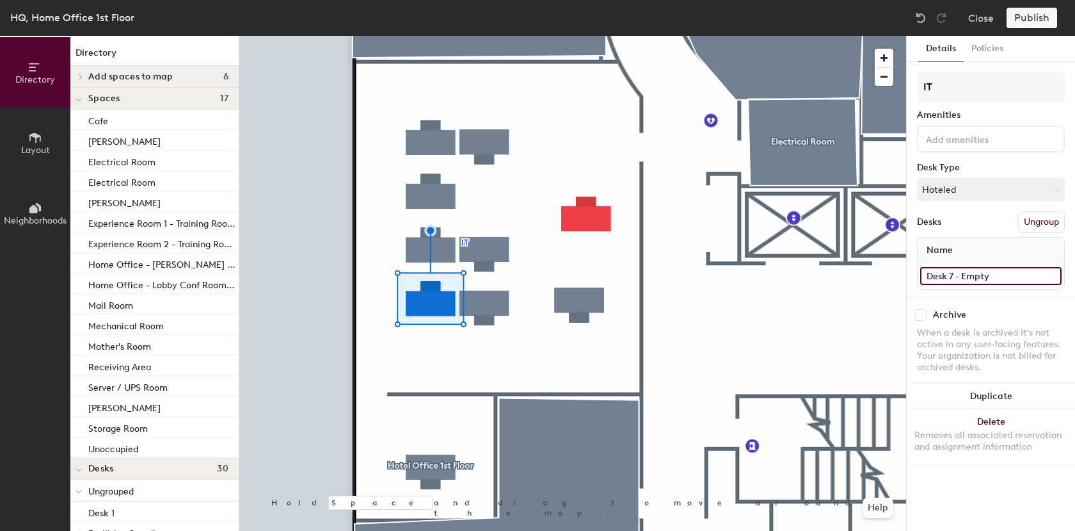
click at [1013, 275] on input "Desk 7 - Empty" at bounding box center [990, 276] width 141 height 18
click at [995, 275] on input "Desk 7 - Empty" at bounding box center [990, 276] width 141 height 18
click at [992, 275] on input "Desk 7 - Empty" at bounding box center [990, 276] width 141 height 18
type input "Desk 7 - Empty (K083)"
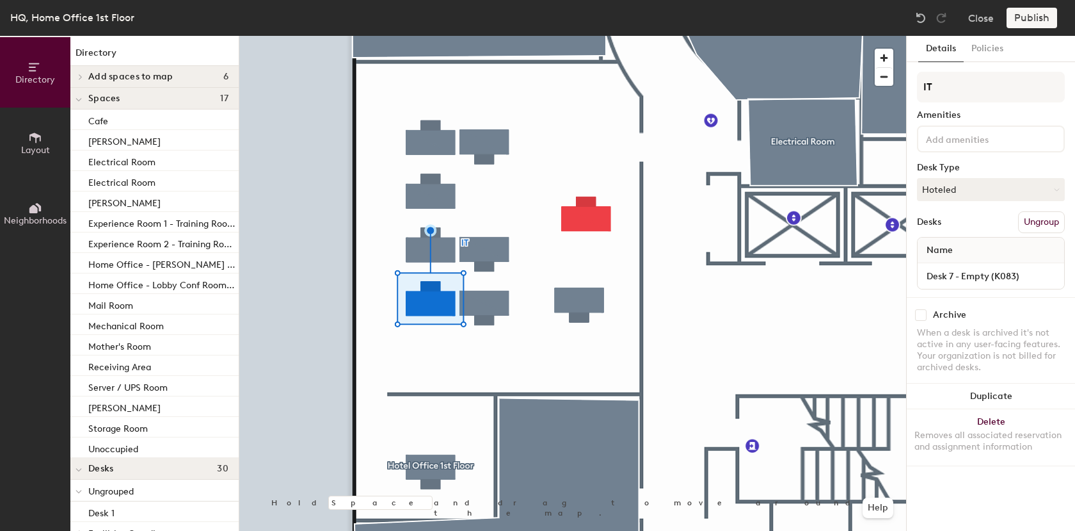
click at [482, 36] on div at bounding box center [572, 36] width 667 height 0
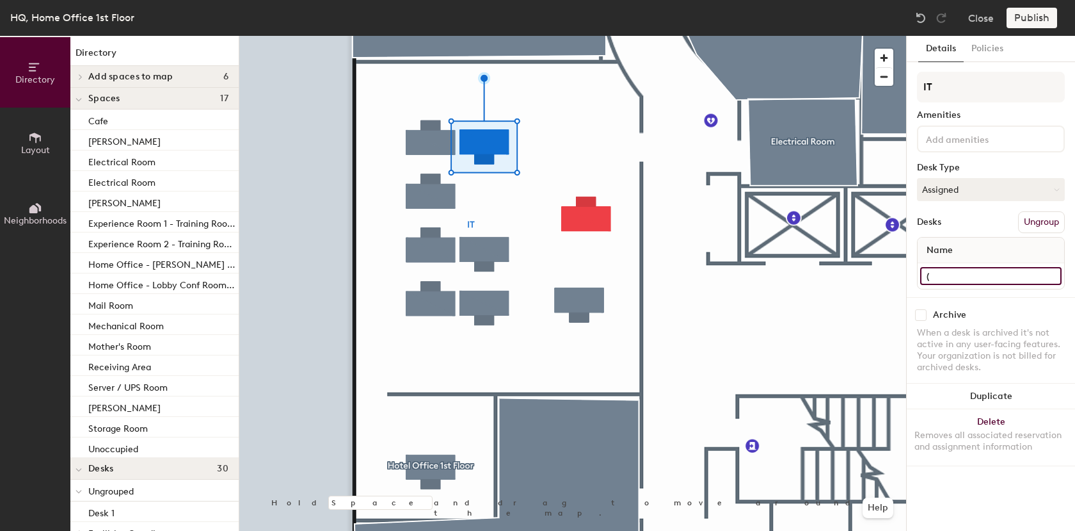
click at [947, 278] on input "(" at bounding box center [990, 276] width 141 height 18
type input "(K123)"
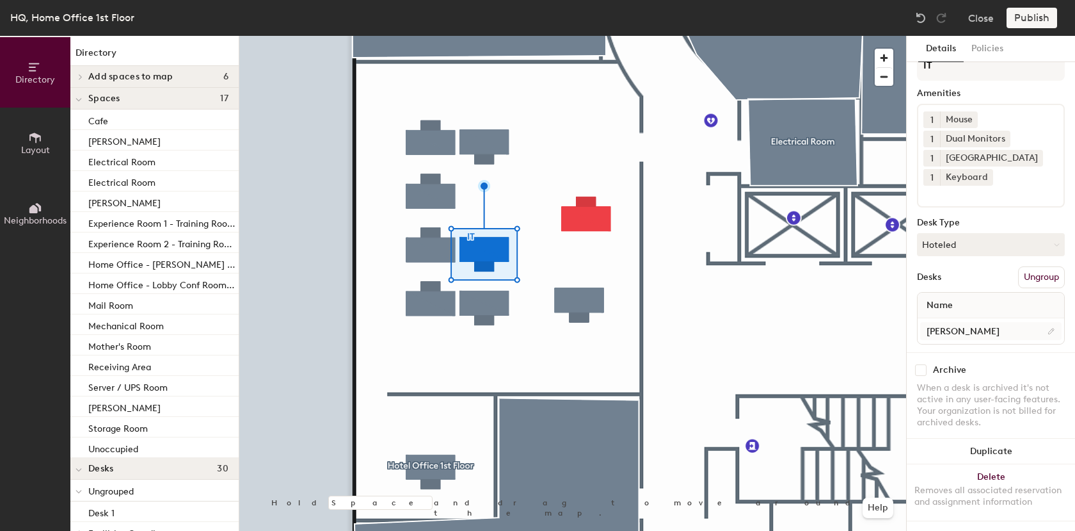
scroll to position [33, 0]
click at [991, 322] on input "Michael" at bounding box center [990, 331] width 141 height 18
click at [985, 323] on input "Michael" at bounding box center [990, 331] width 141 height 18
click at [966, 322] on input "Michael" at bounding box center [990, 331] width 141 height 18
click at [965, 322] on input "Michael" at bounding box center [990, 331] width 141 height 18
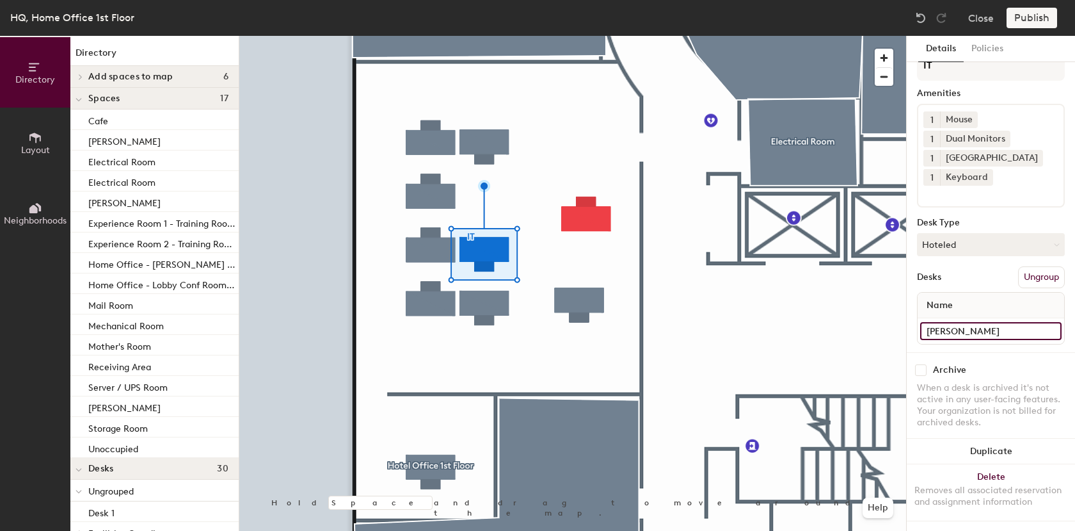
click at [963, 322] on input "Michael" at bounding box center [990, 331] width 141 height 18
click at [962, 322] on input "Michael" at bounding box center [990, 331] width 141 height 18
drag, startPoint x: 972, startPoint y: 319, endPoint x: 979, endPoint y: 318, distance: 6.4
click at [978, 322] on input "Michael" at bounding box center [990, 331] width 141 height 18
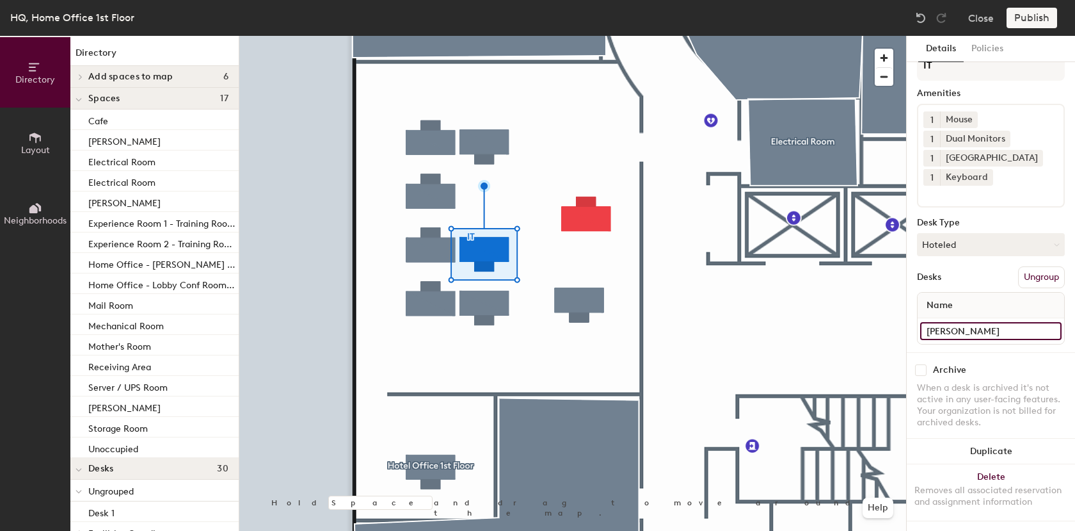
click at [960, 322] on input "Michael" at bounding box center [990, 331] width 141 height 18
click at [956, 322] on input "Michael" at bounding box center [990, 331] width 141 height 18
click at [946, 322] on input "Michael" at bounding box center [990, 331] width 141 height 18
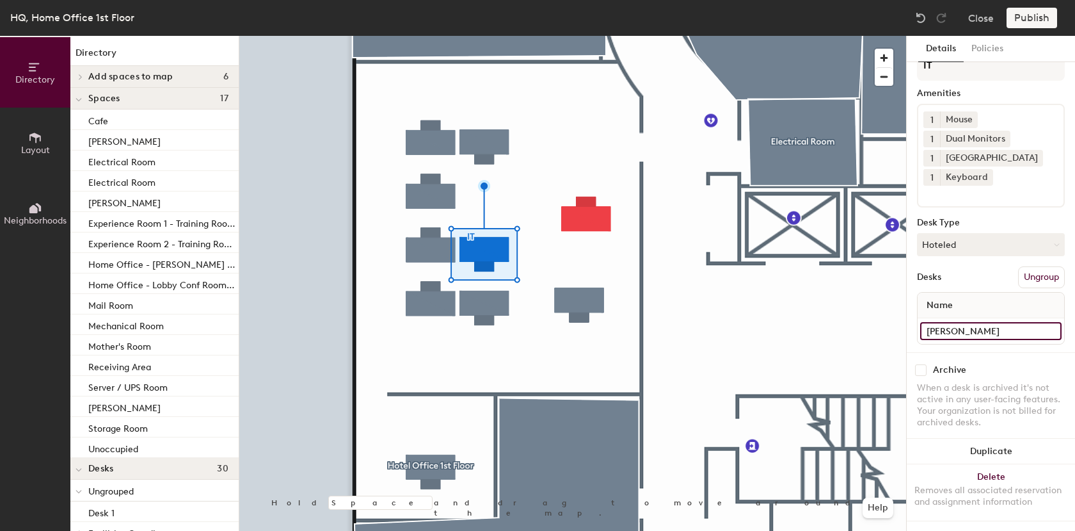
click at [961, 322] on input "Michael" at bounding box center [990, 331] width 141 height 18
drag, startPoint x: 963, startPoint y: 318, endPoint x: 977, endPoint y: 319, distance: 14.1
click at [977, 322] on input "Michael" at bounding box center [990, 331] width 141 height 18
click at [965, 322] on input "Michael (221)" at bounding box center [990, 331] width 141 height 18
type input "K"
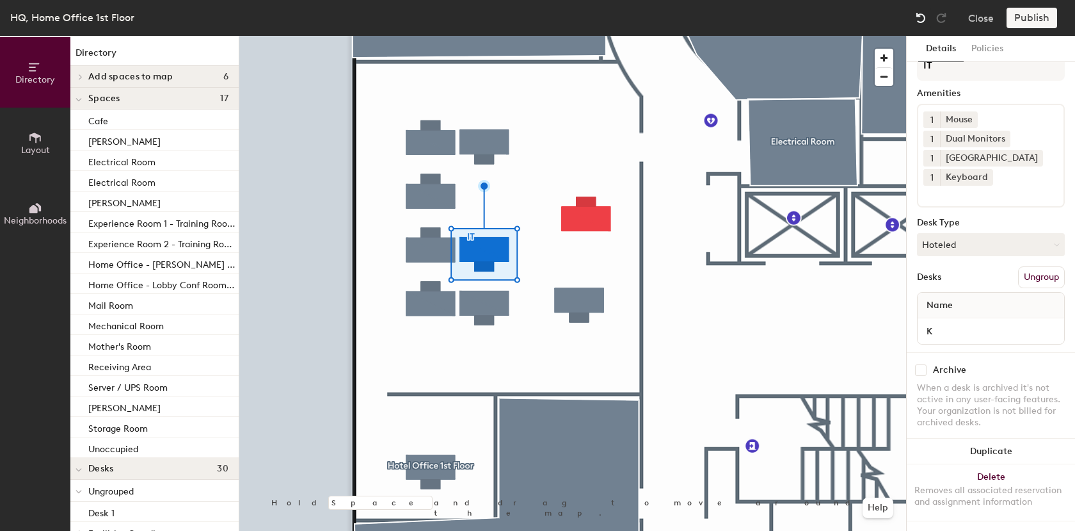
click at [922, 16] on img at bounding box center [921, 18] width 13 height 13
click at [922, 15] on img at bounding box center [921, 18] width 13 height 13
click at [944, 322] on input "K" at bounding box center [990, 331] width 141 height 18
type input "[PERSON_NAME] (K221)"
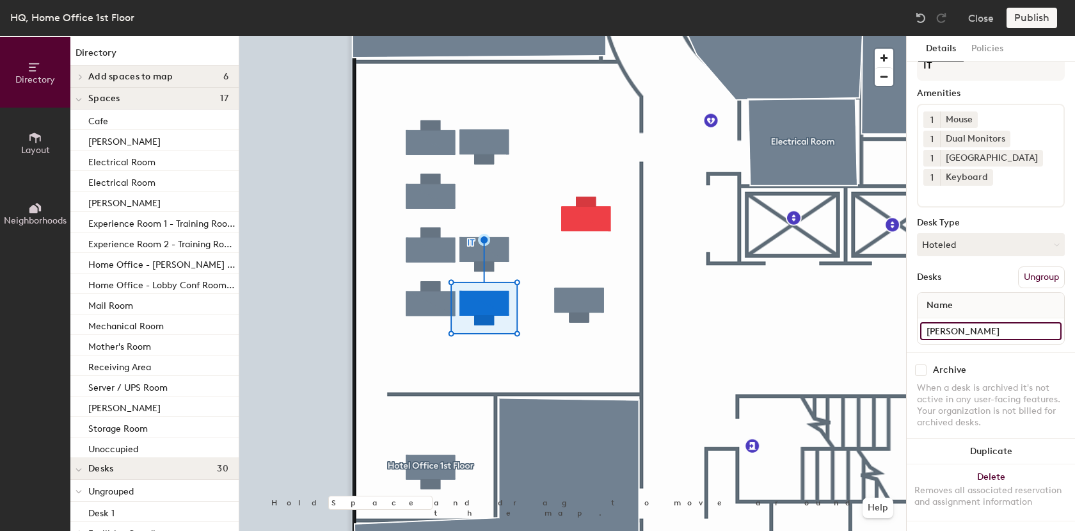
click at [974, 324] on input "Dianne" at bounding box center [990, 331] width 141 height 18
drag, startPoint x: 973, startPoint y: 321, endPoint x: 965, endPoint y: 319, distance: 7.9
click at [972, 322] on input "Dianne" at bounding box center [990, 331] width 141 height 18
click at [958, 322] on input "Dianne" at bounding box center [990, 331] width 141 height 18
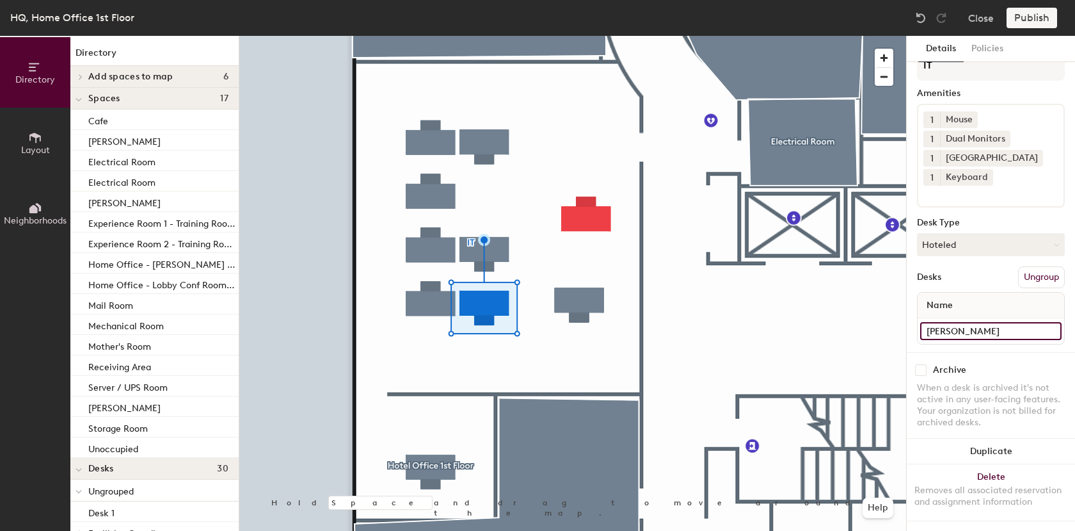
click at [960, 322] on input "Dianne" at bounding box center [990, 331] width 141 height 18
drag, startPoint x: 965, startPoint y: 321, endPoint x: 971, endPoint y: 321, distance: 6.4
click at [966, 322] on input "Dianne" at bounding box center [990, 331] width 141 height 18
click at [978, 322] on input "Dianne" at bounding box center [990, 331] width 141 height 18
click at [958, 322] on input "Dianne" at bounding box center [990, 331] width 141 height 18
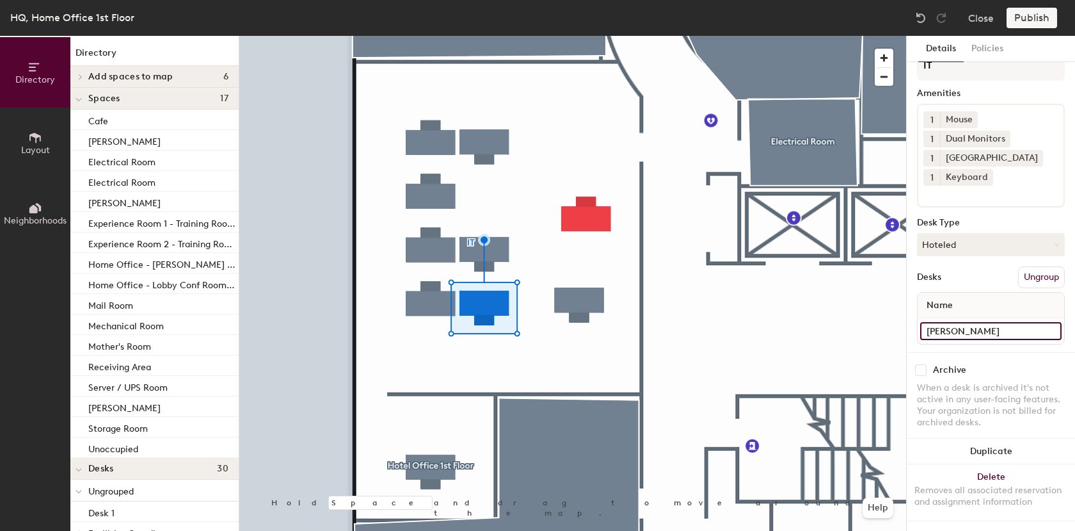
click at [959, 322] on input "Dianne" at bounding box center [990, 331] width 141 height 18
type input "[PERSON_NAME] (K082)"
click at [592, 36] on div at bounding box center [572, 36] width 667 height 0
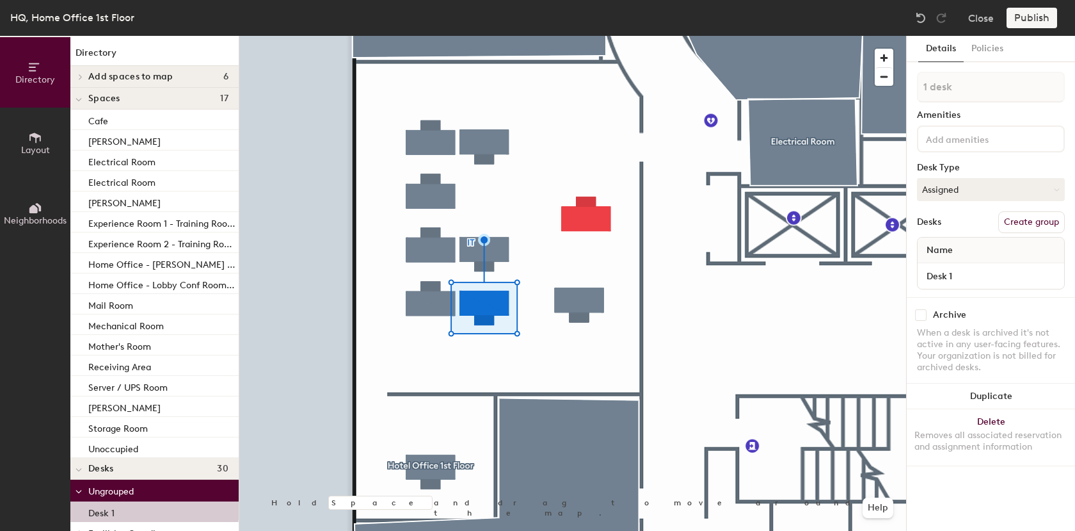
scroll to position [0, 0]
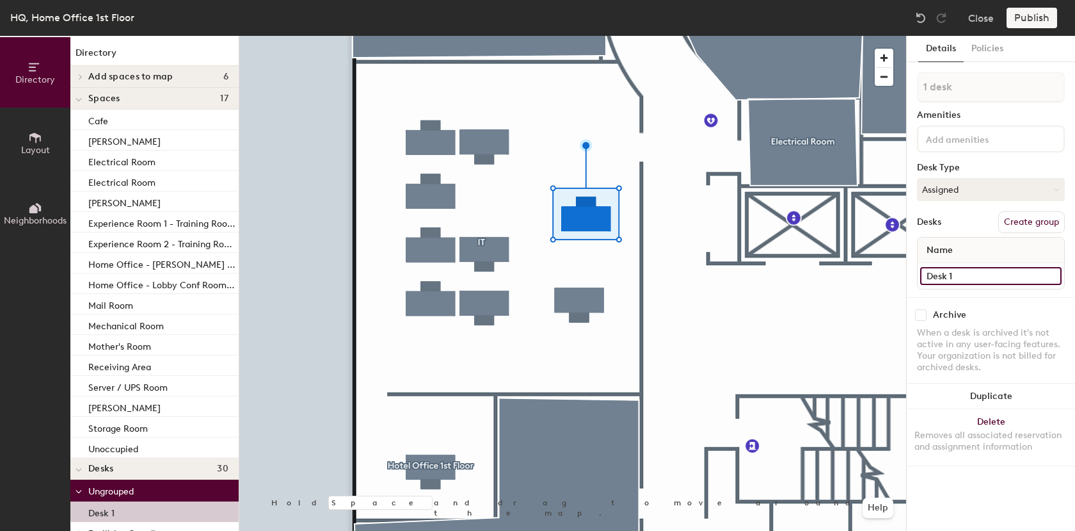
click at [971, 278] on input "Desk 1" at bounding box center [990, 276] width 141 height 18
type input "PM (K216)"
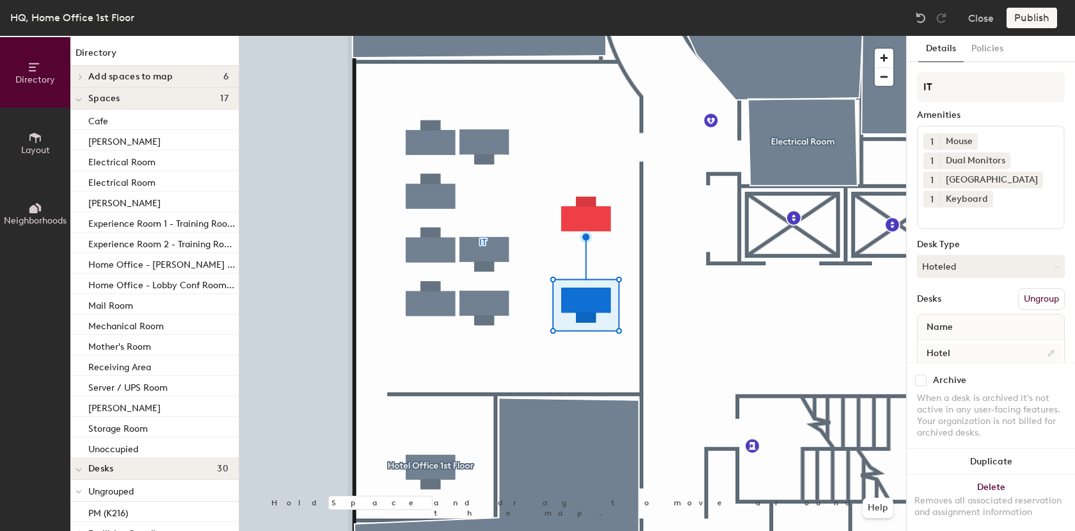
scroll to position [33, 0]
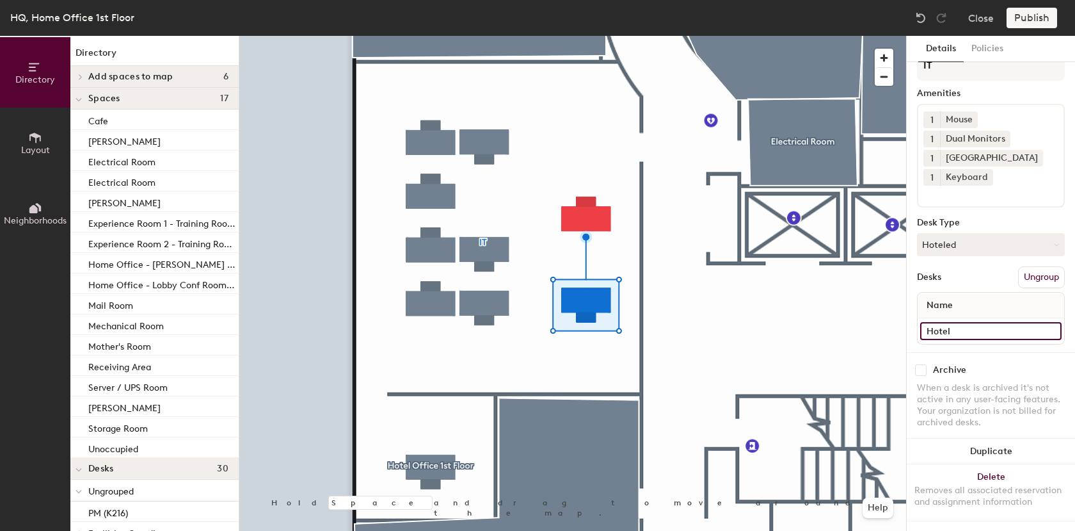
click at [956, 322] on input "Hotel" at bounding box center [990, 331] width 141 height 18
type input "Hotel (K230)"
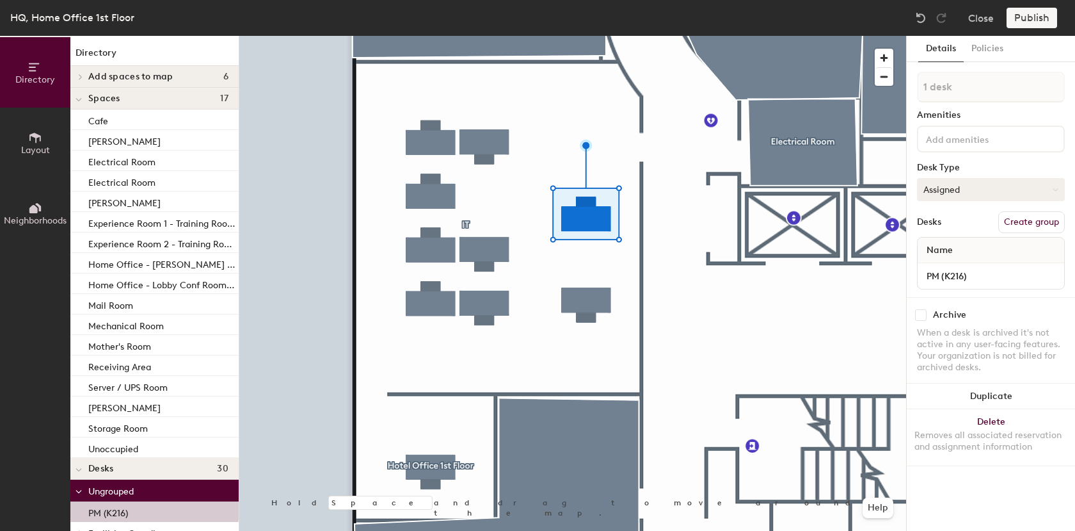
click at [942, 189] on button "Assigned" at bounding box center [991, 189] width 148 height 23
click at [960, 227] on div "Assigned" at bounding box center [982, 229] width 128 height 19
click at [953, 193] on button "Assigned" at bounding box center [991, 189] width 148 height 23
click at [965, 185] on button "Assigned" at bounding box center [991, 189] width 148 height 23
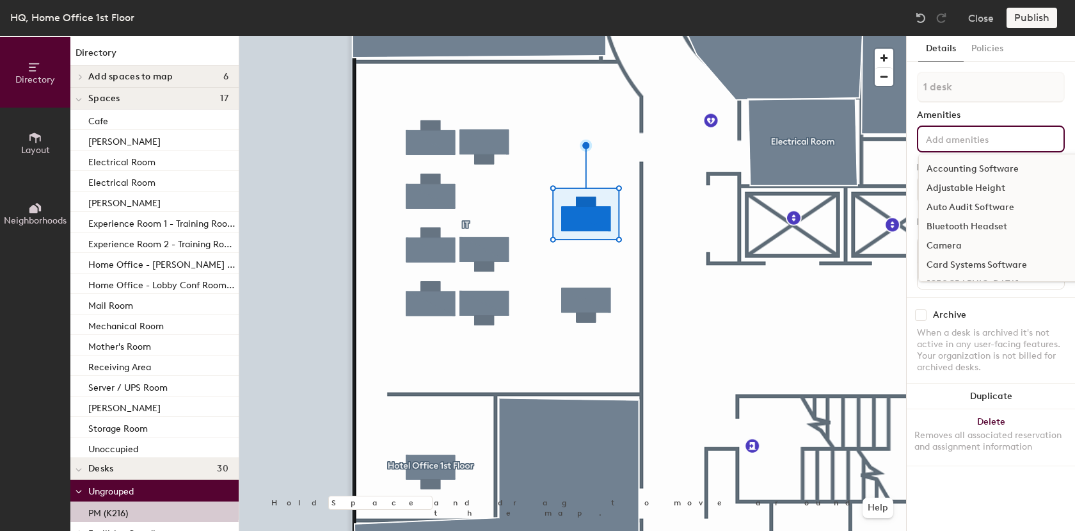
click at [967, 143] on input at bounding box center [981, 138] width 115 height 15
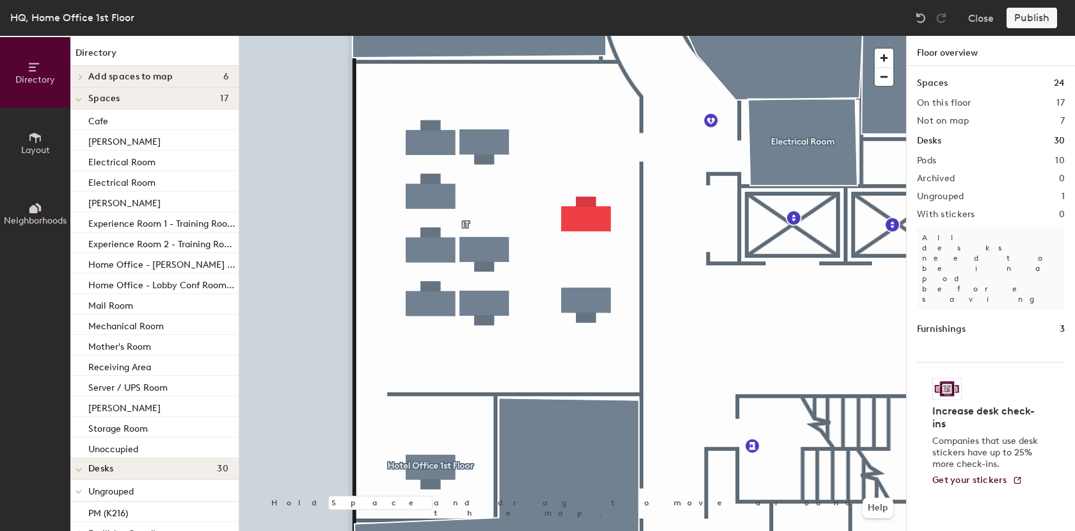
click at [587, 36] on div at bounding box center [572, 36] width 667 height 0
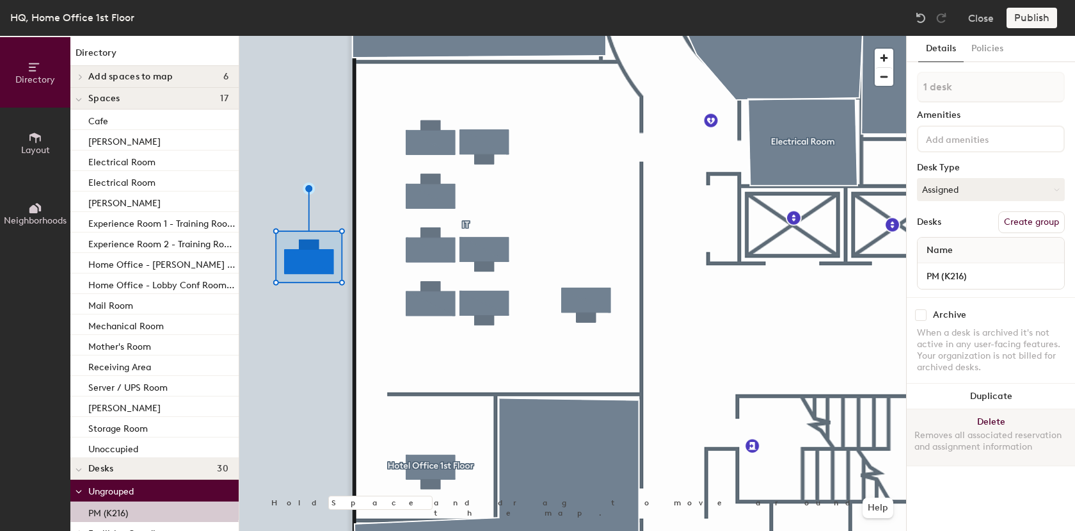
click at [995, 421] on button "Delete Removes all associated reservation and assignment information" at bounding box center [991, 437] width 168 height 56
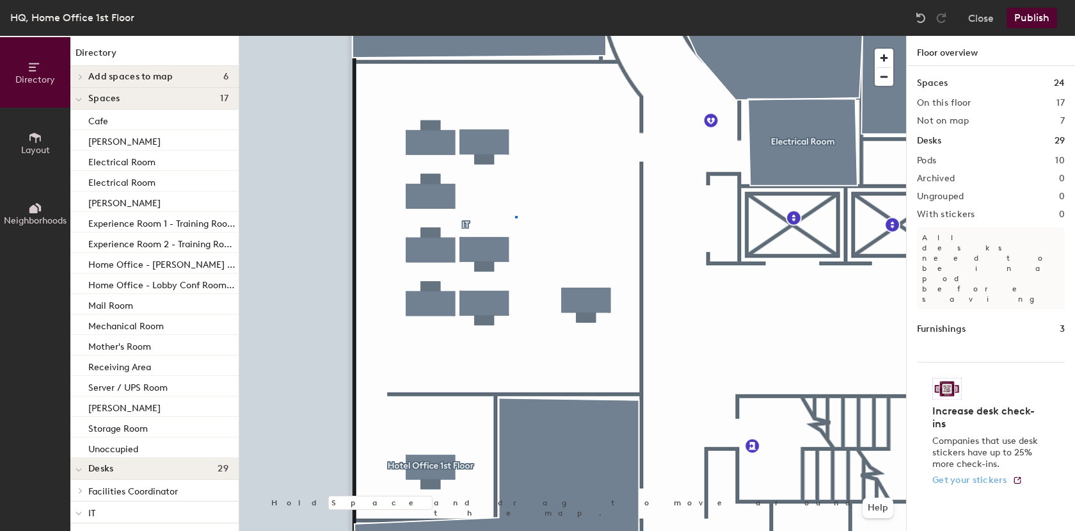
click at [515, 36] on div at bounding box center [572, 36] width 667 height 0
click at [537, 36] on div at bounding box center [572, 36] width 667 height 0
click at [537, 216] on div at bounding box center [538, 216] width 3 height 3
click at [444, 36] on div at bounding box center [572, 36] width 667 height 0
click at [468, 36] on div at bounding box center [572, 36] width 667 height 0
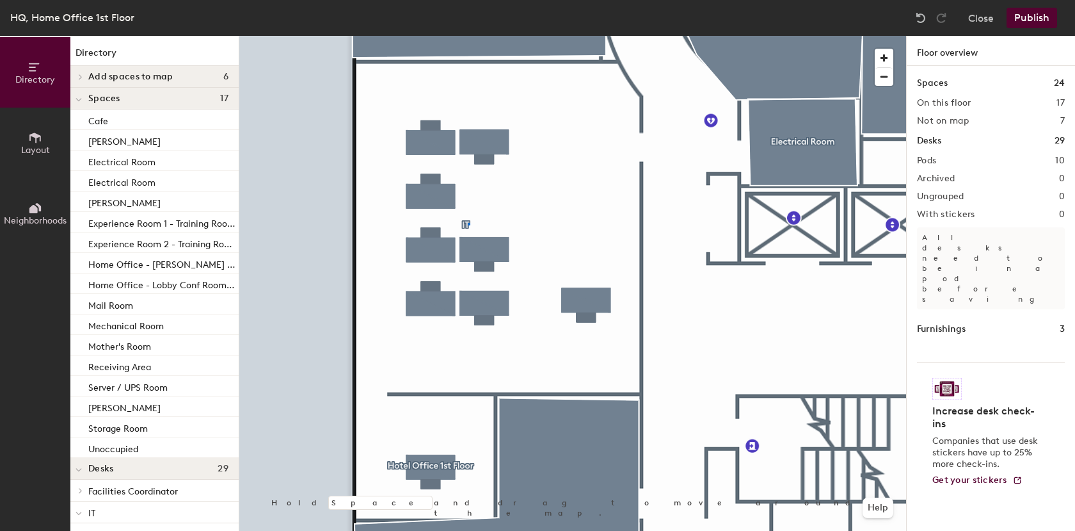
click at [468, 223] on div at bounding box center [469, 224] width 3 height 3
click at [32, 144] on icon at bounding box center [35, 138] width 14 height 14
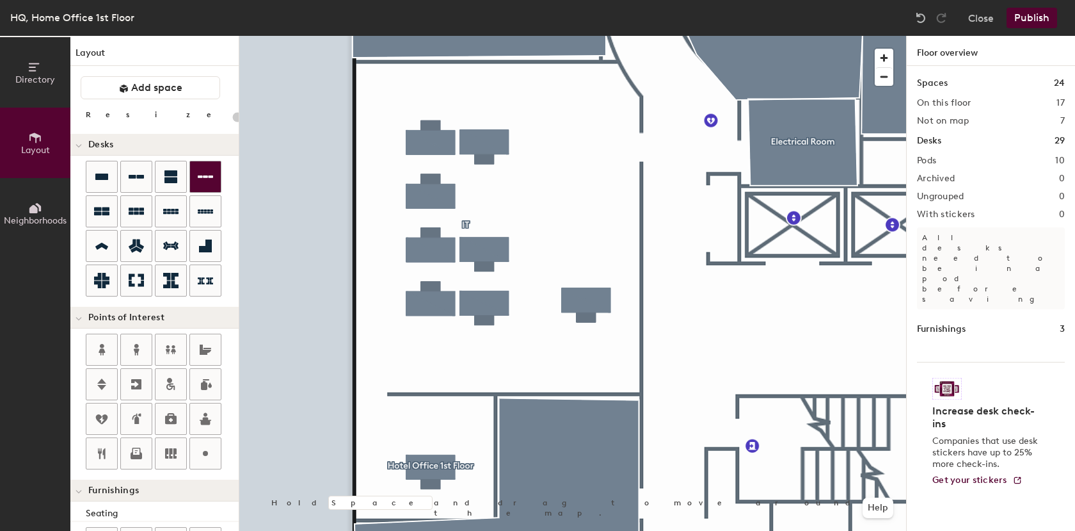
click at [463, 36] on div at bounding box center [572, 36] width 667 height 0
click at [499, 36] on div at bounding box center [572, 36] width 667 height 0
click at [495, 36] on div at bounding box center [572, 36] width 667 height 0
click at [489, 36] on div at bounding box center [572, 36] width 667 height 0
click at [557, 36] on div at bounding box center [572, 36] width 667 height 0
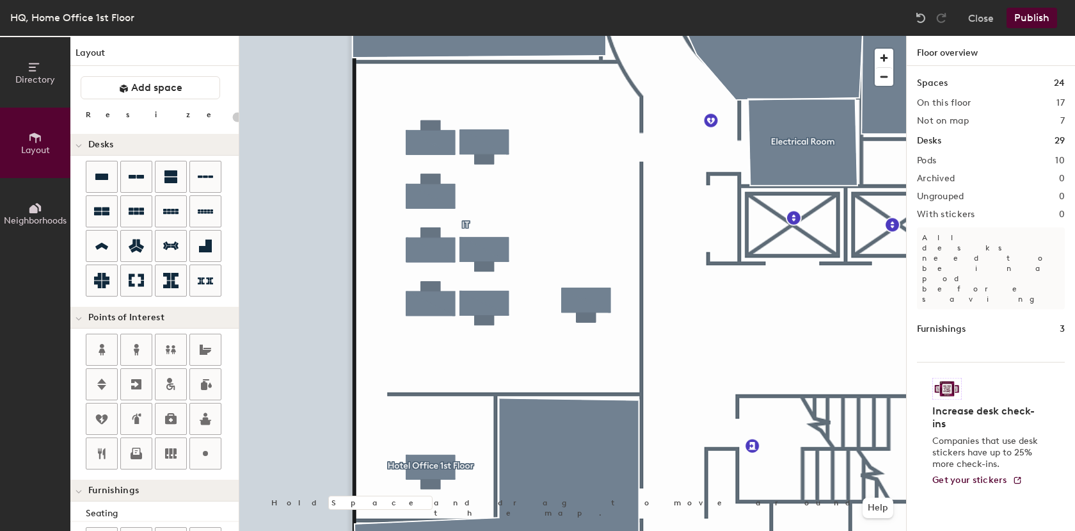
click at [464, 36] on div at bounding box center [572, 36] width 667 height 0
click at [620, 36] on div at bounding box center [572, 36] width 667 height 0
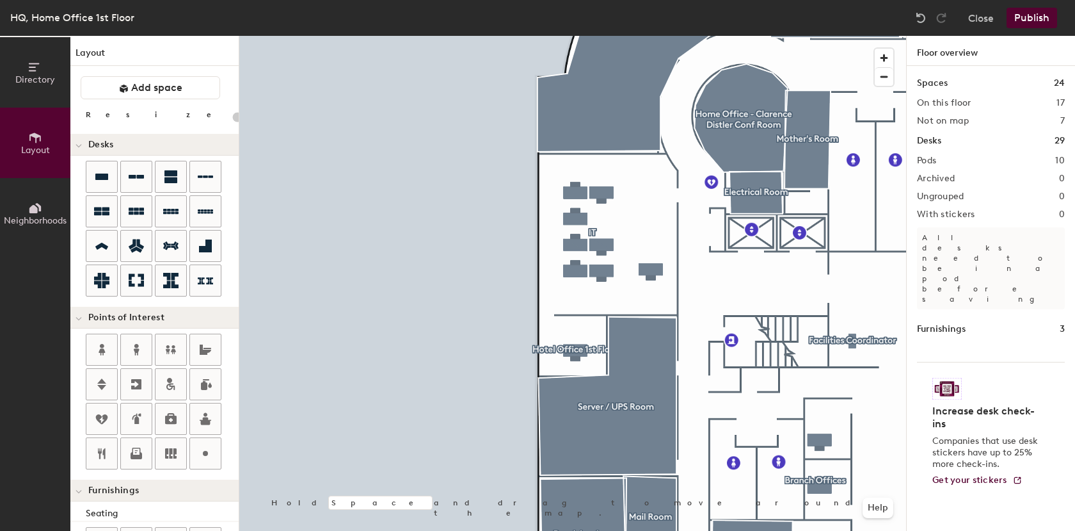
click at [822, 36] on div at bounding box center [572, 36] width 667 height 0
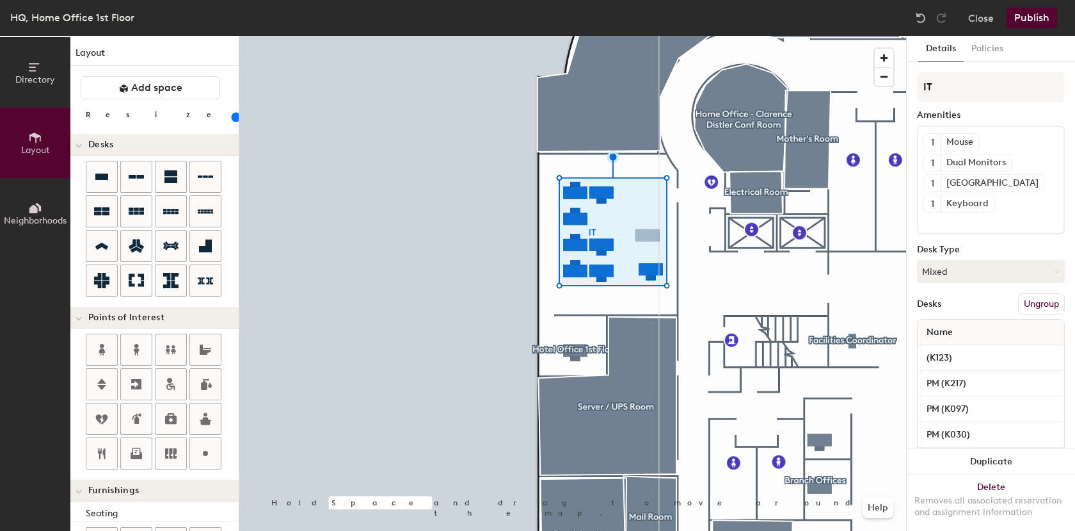
click at [648, 236] on div "Directory Layout Neighborhoods Layout Add space Resize Desks Points of Interest…" at bounding box center [537, 283] width 1075 height 495
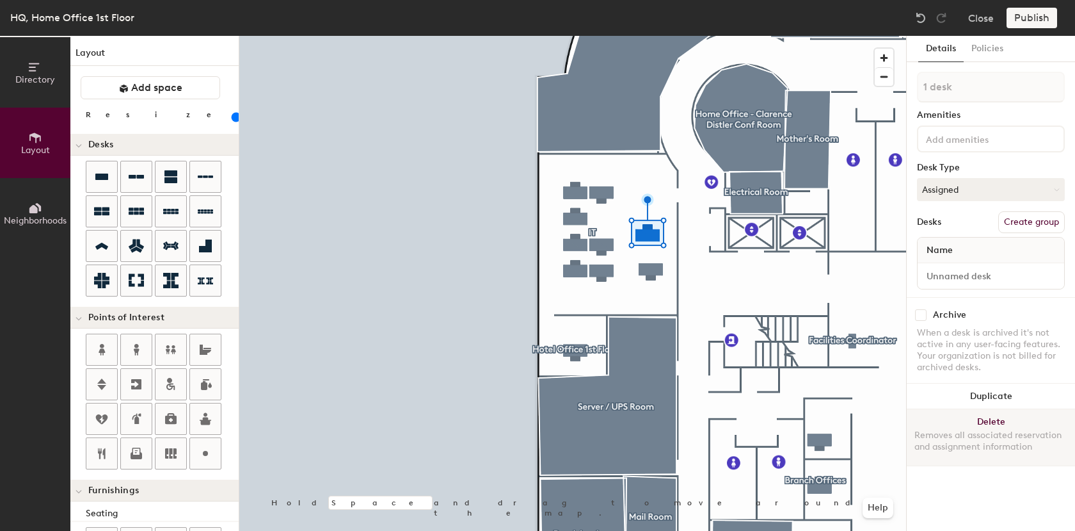
drag, startPoint x: 229, startPoint y: 202, endPoint x: 992, endPoint y: 419, distance: 792.6
click at [992, 419] on button "Delete Removes all associated reservation and assignment information" at bounding box center [991, 437] width 168 height 56
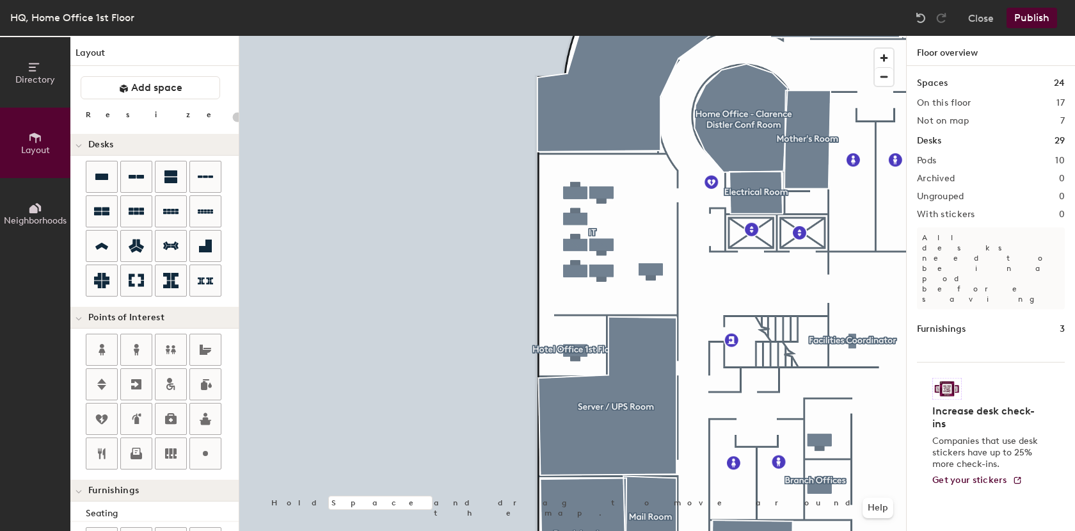
type input "20"
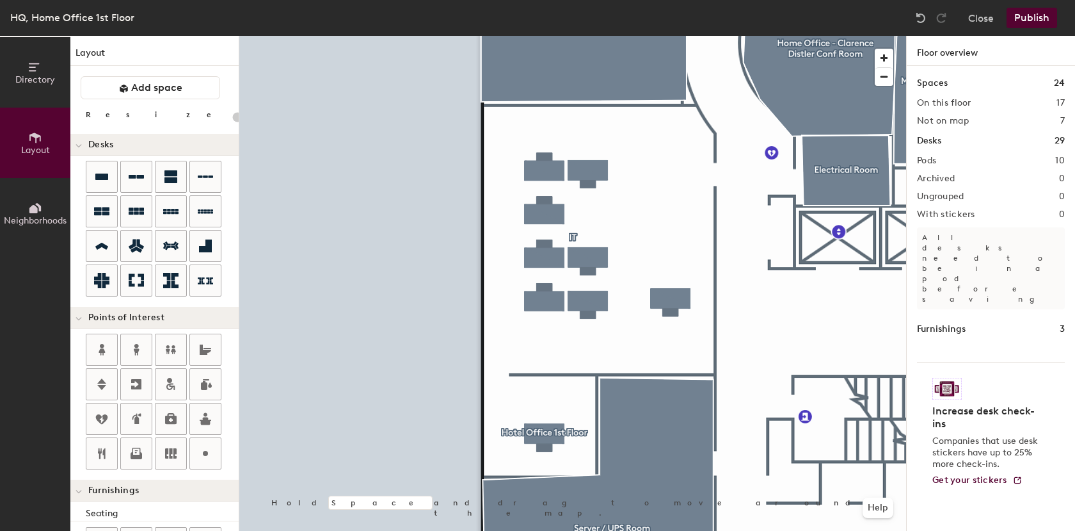
click at [36, 72] on icon at bounding box center [35, 67] width 14 height 14
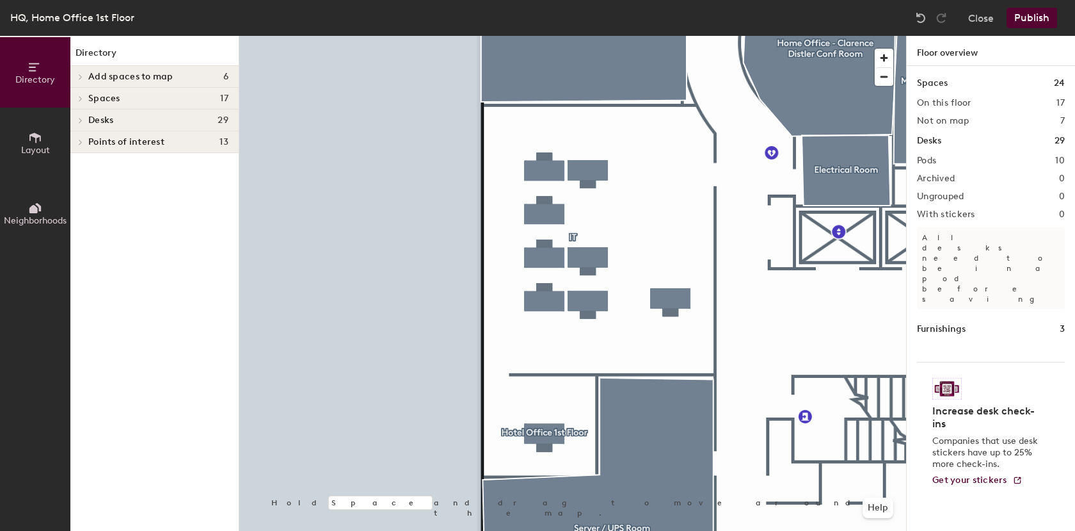
click at [93, 119] on span "Desks" at bounding box center [100, 120] width 25 height 10
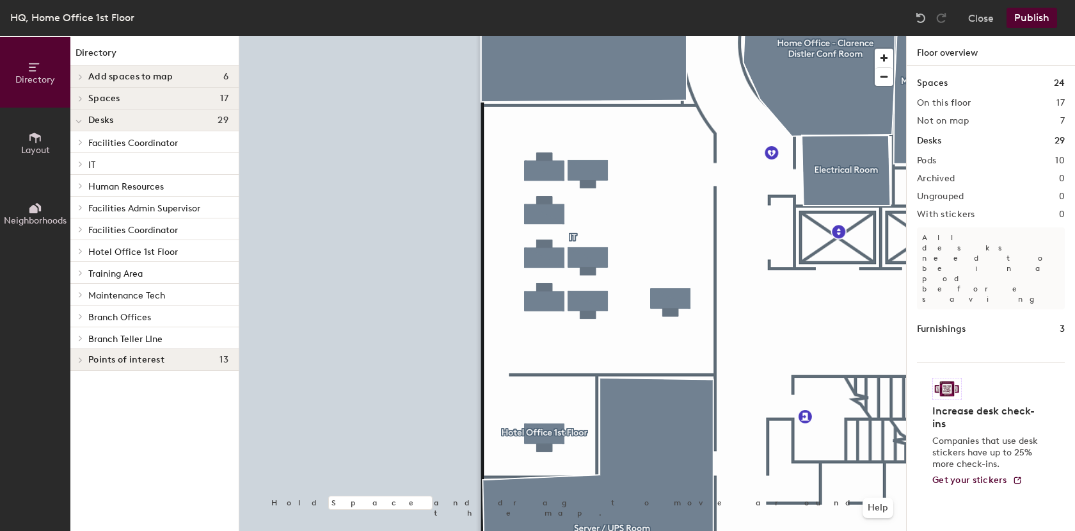
click at [93, 167] on span "IT" at bounding box center [91, 164] width 7 height 11
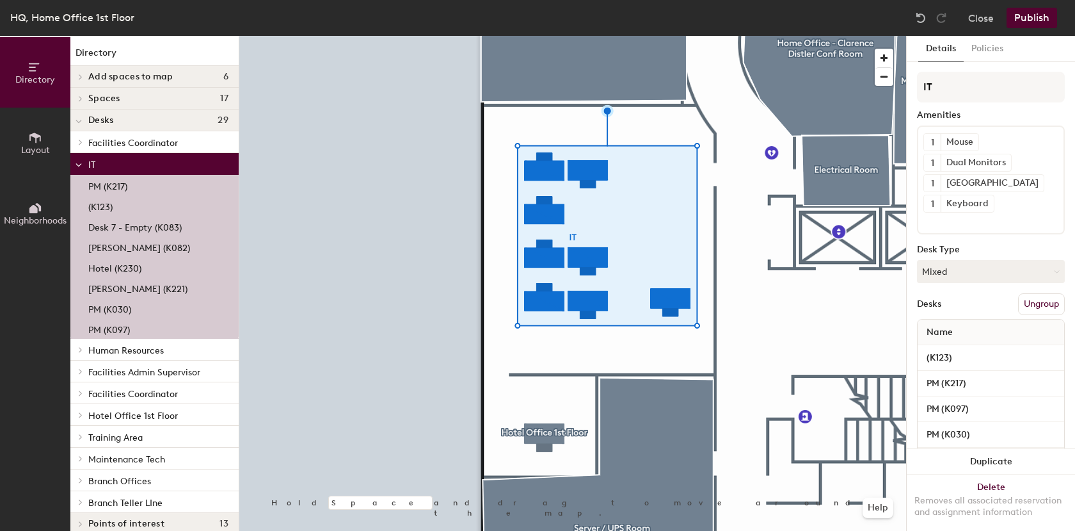
click at [409, 36] on div at bounding box center [572, 36] width 667 height 0
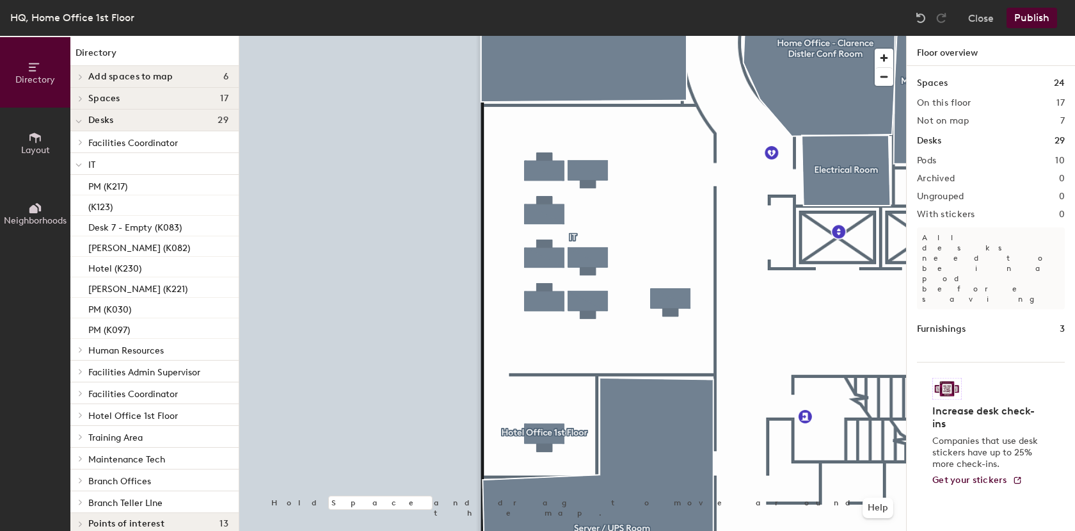
click at [1039, 21] on button "Publish" at bounding box center [1032, 18] width 51 height 20
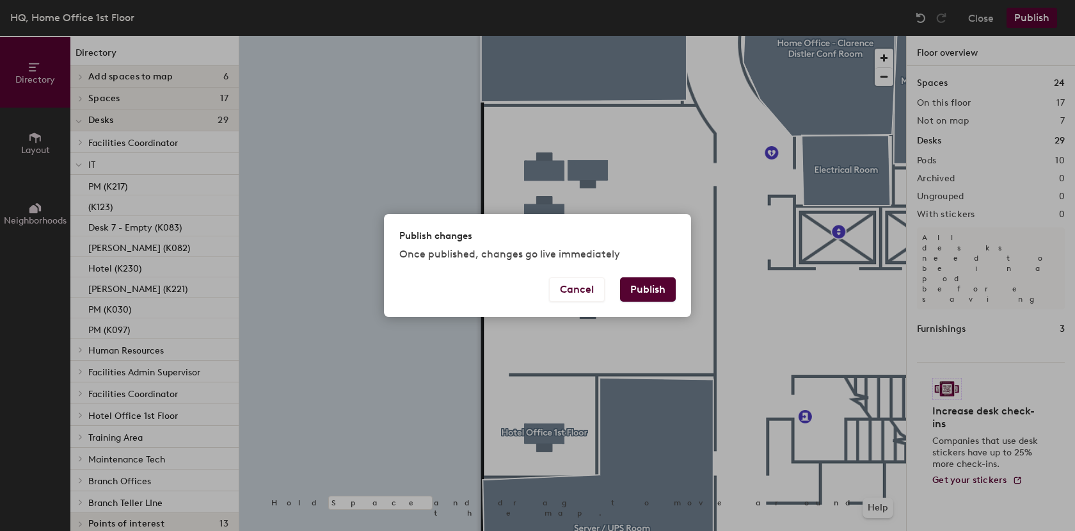
click at [663, 292] on button "Publish" at bounding box center [648, 289] width 56 height 24
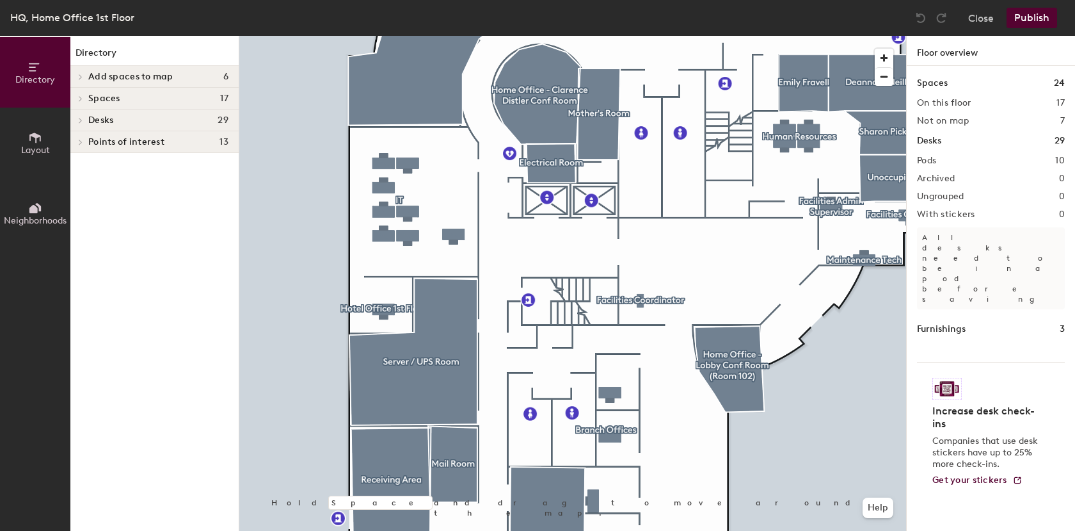
click at [43, 143] on button "Layout" at bounding box center [35, 143] width 70 height 70
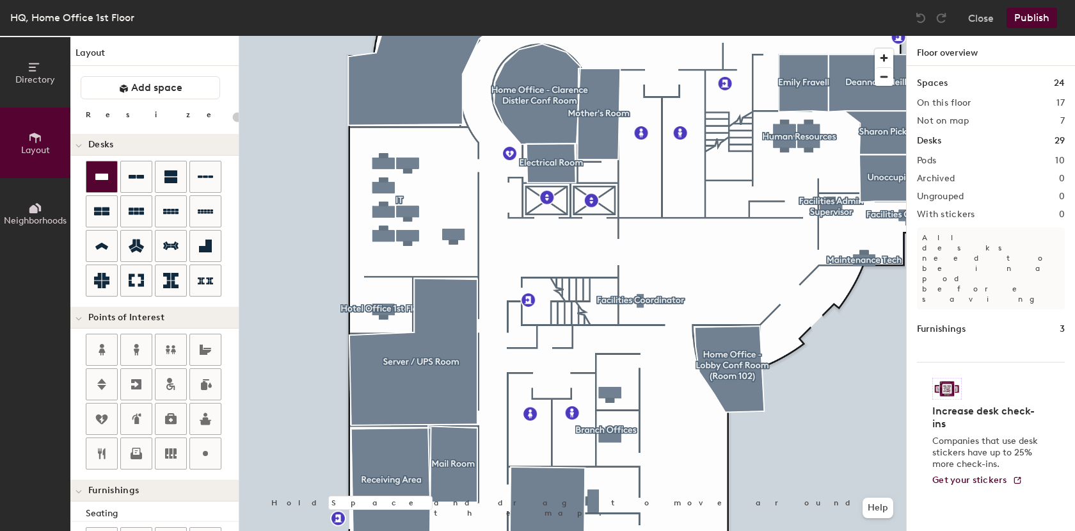
click at [100, 172] on icon at bounding box center [101, 176] width 15 height 15
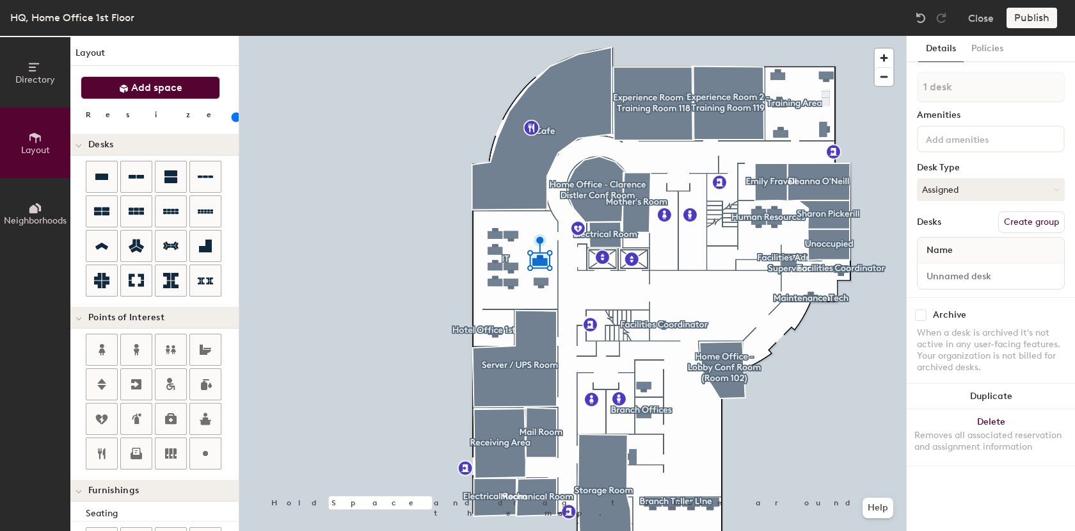
click at [138, 88] on span "Add space" at bounding box center [156, 87] width 51 height 13
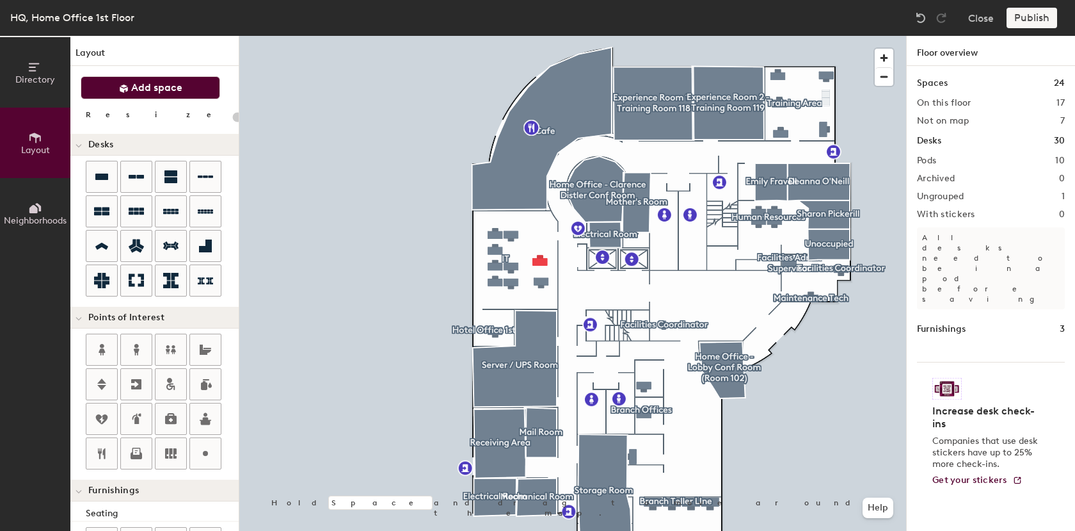
click at [29, 142] on icon at bounding box center [35, 138] width 14 height 14
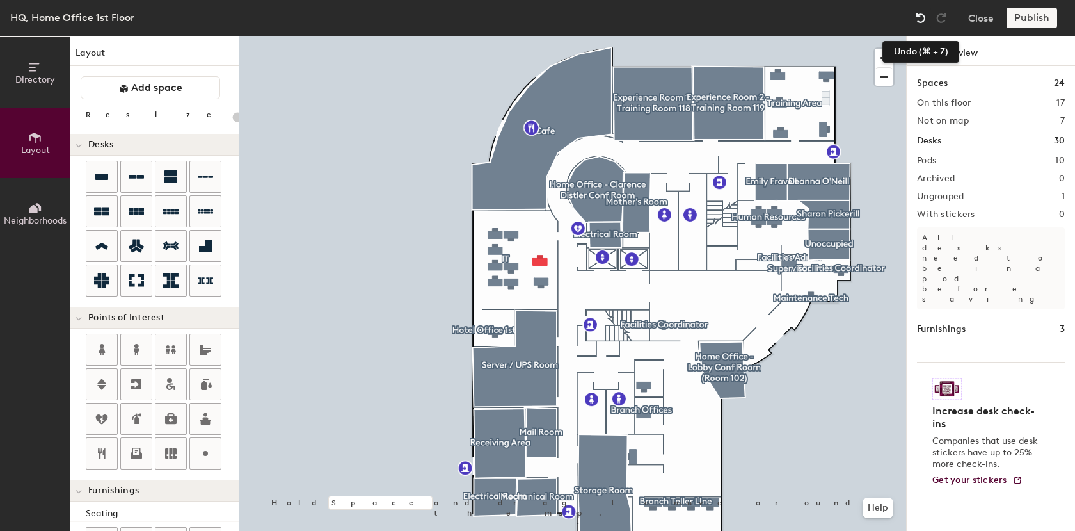
click at [919, 14] on img at bounding box center [921, 18] width 13 height 13
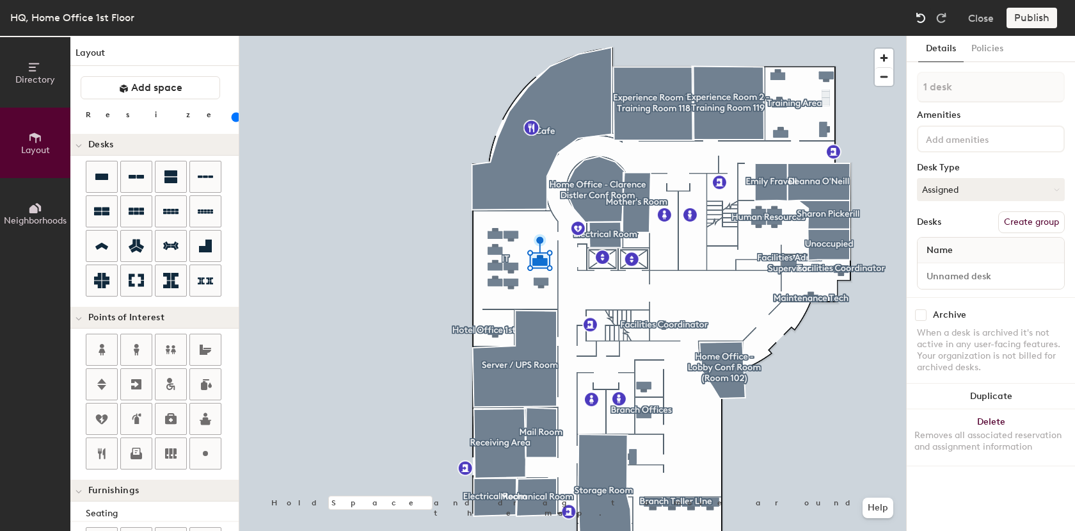
click at [919, 15] on img at bounding box center [921, 18] width 13 height 13
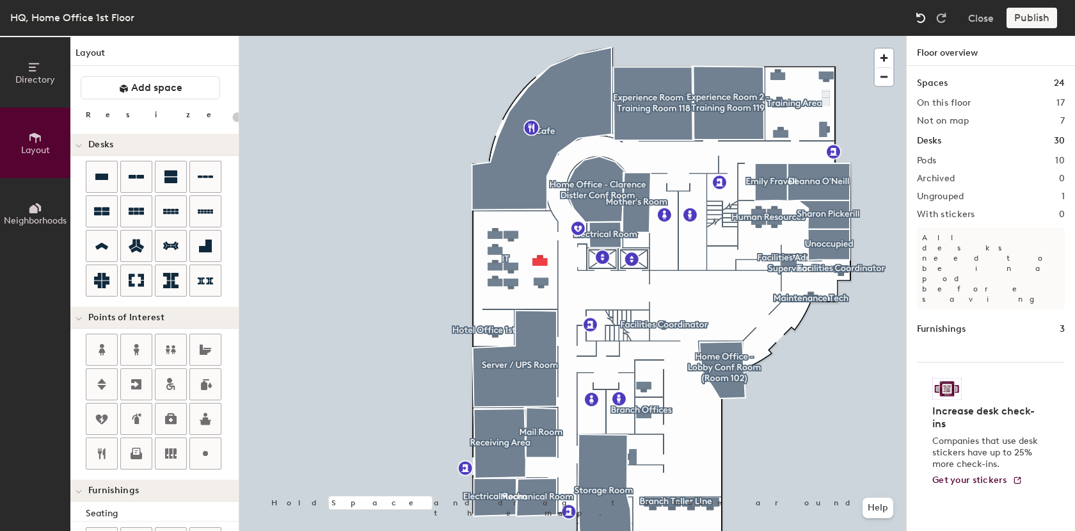
click at [919, 15] on img at bounding box center [921, 18] width 13 height 13
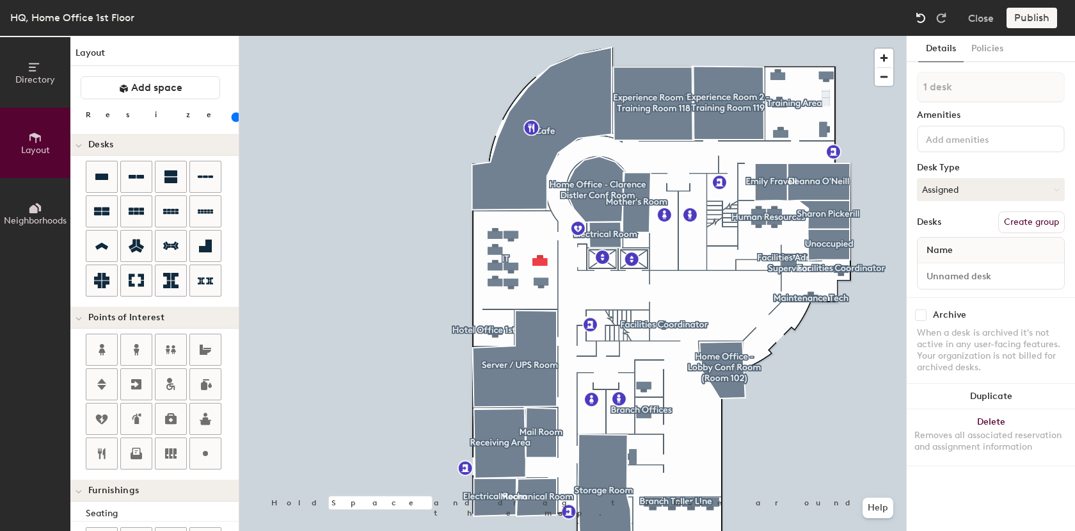
click at [919, 16] on img at bounding box center [921, 18] width 13 height 13
type input "20"
